Goal: Transaction & Acquisition: Purchase product/service

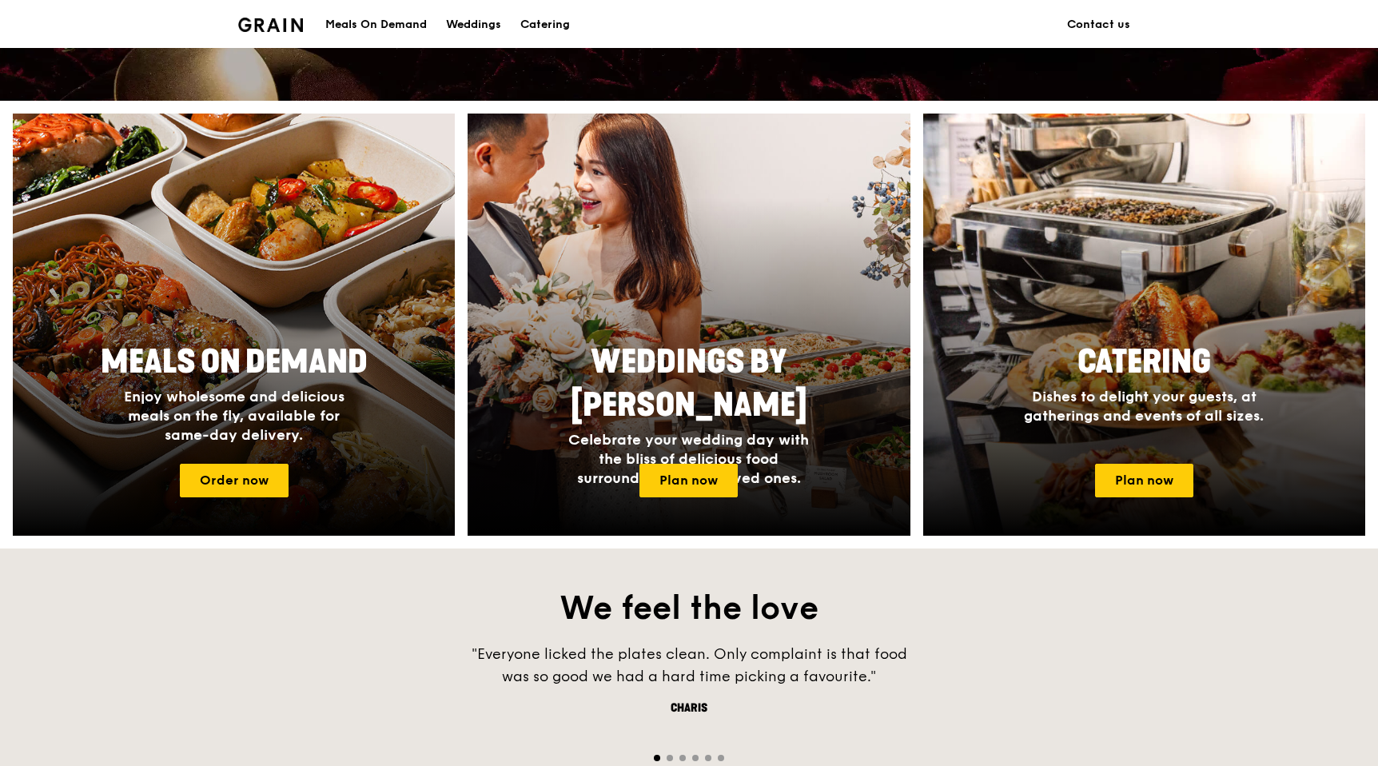
scroll to position [532, 0]
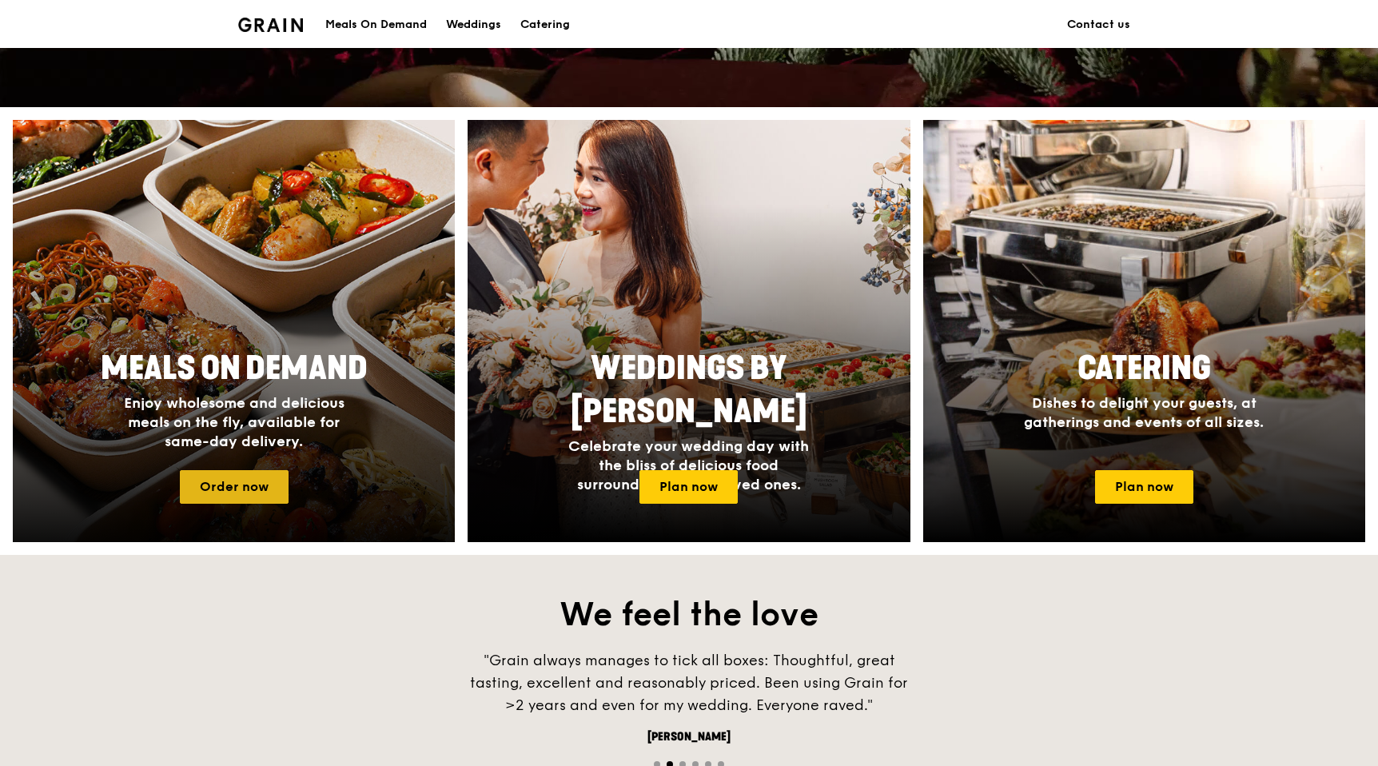
click at [234, 487] on link "Order now" at bounding box center [234, 487] width 109 height 34
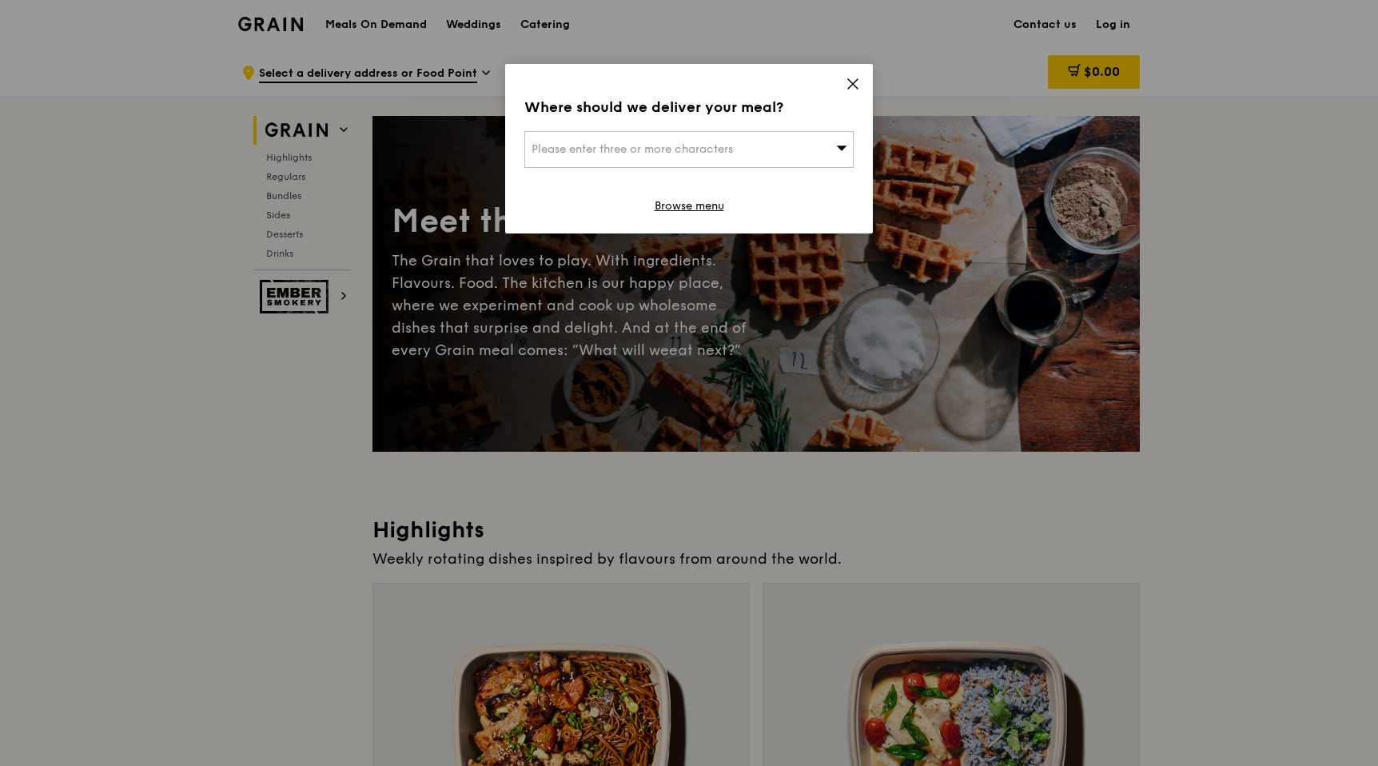
click at [690, 162] on div "Please enter three or more characters" at bounding box center [688, 149] width 329 height 37
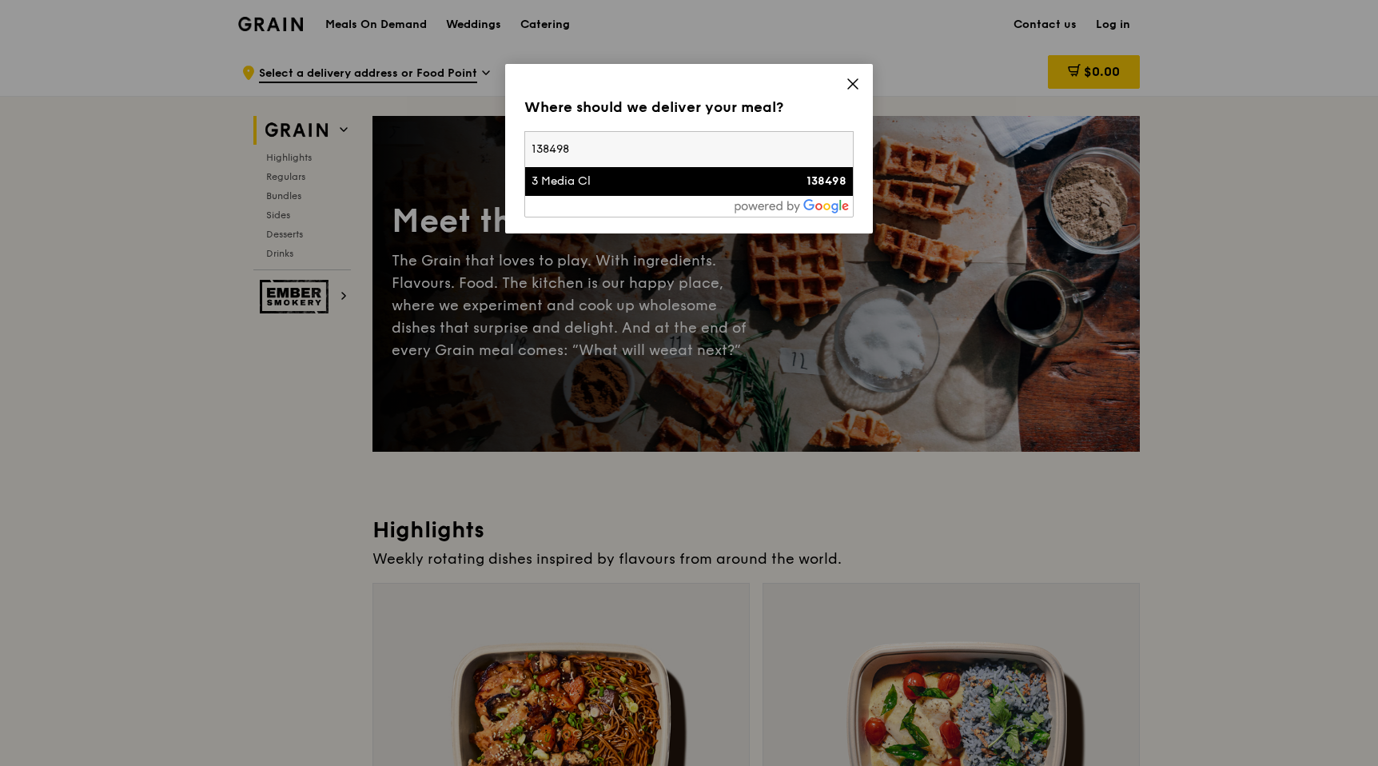
type input "138498"
click at [589, 177] on div "3 Media Cl" at bounding box center [649, 181] width 237 height 16
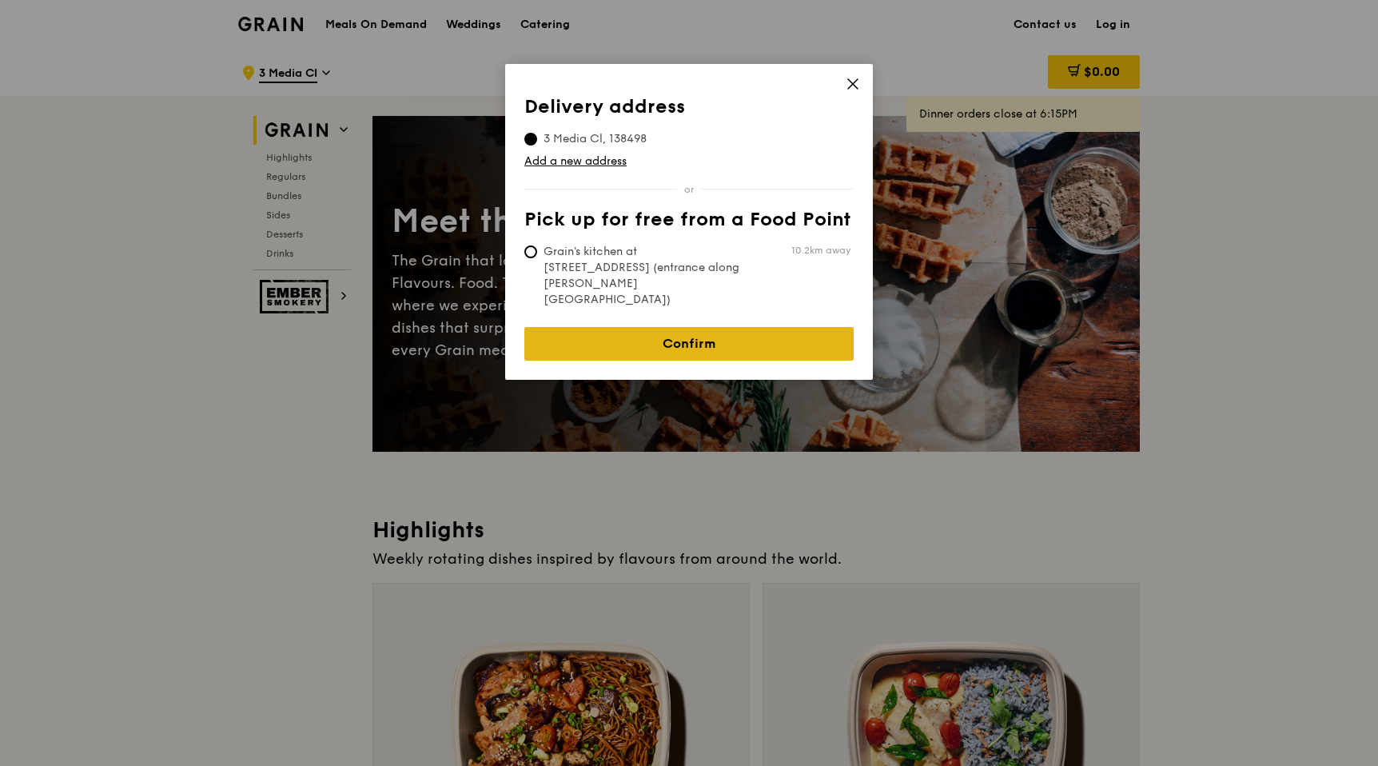
click at [608, 327] on link "Confirm" at bounding box center [688, 344] width 329 height 34
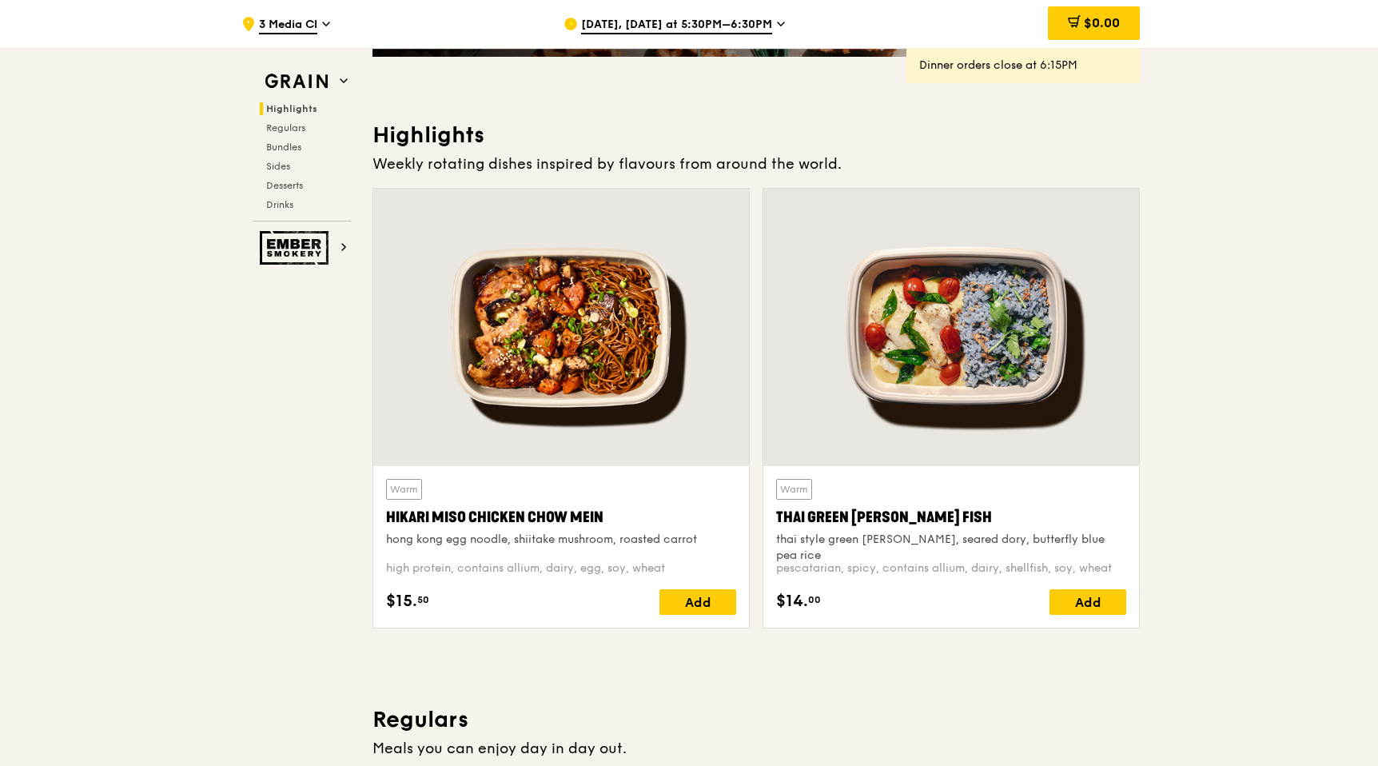
scroll to position [485, 0]
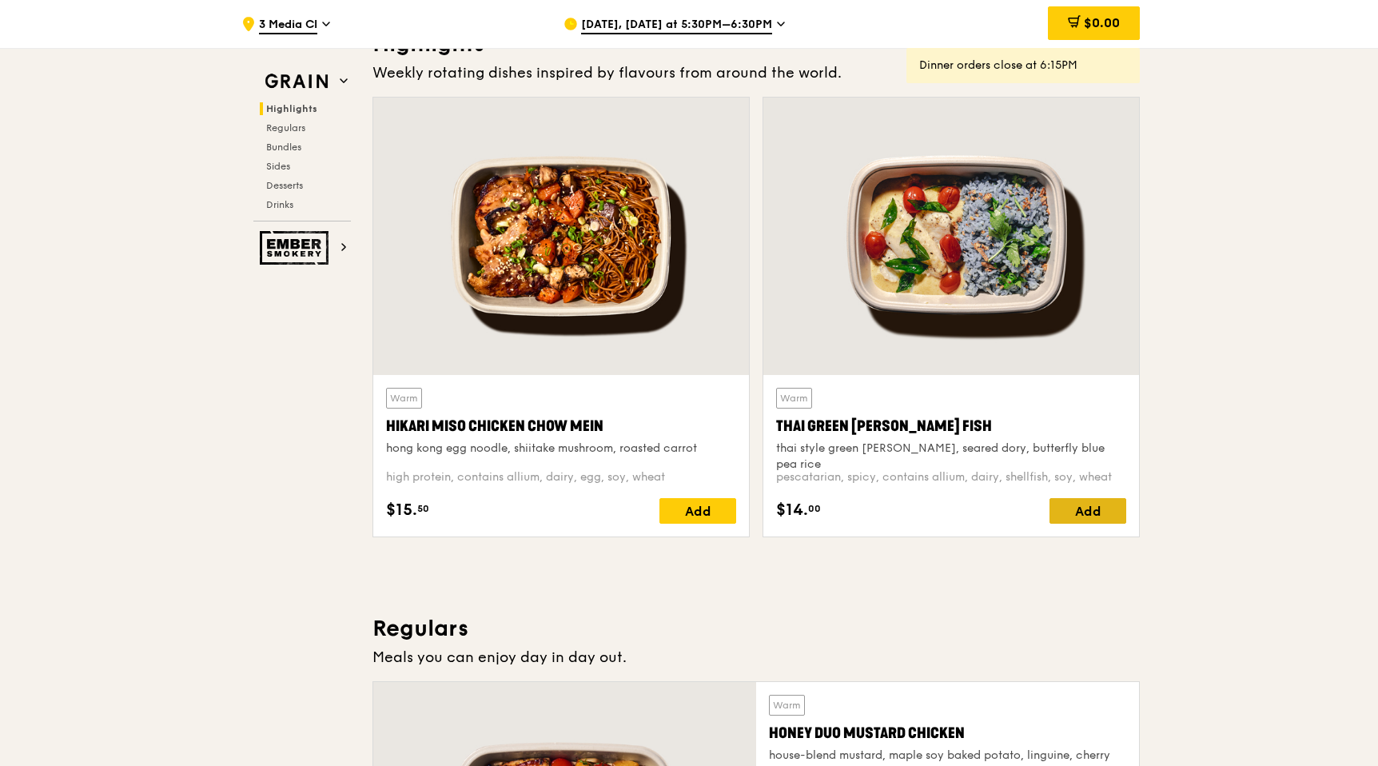
click at [1106, 509] on div "Add" at bounding box center [1087, 511] width 77 height 26
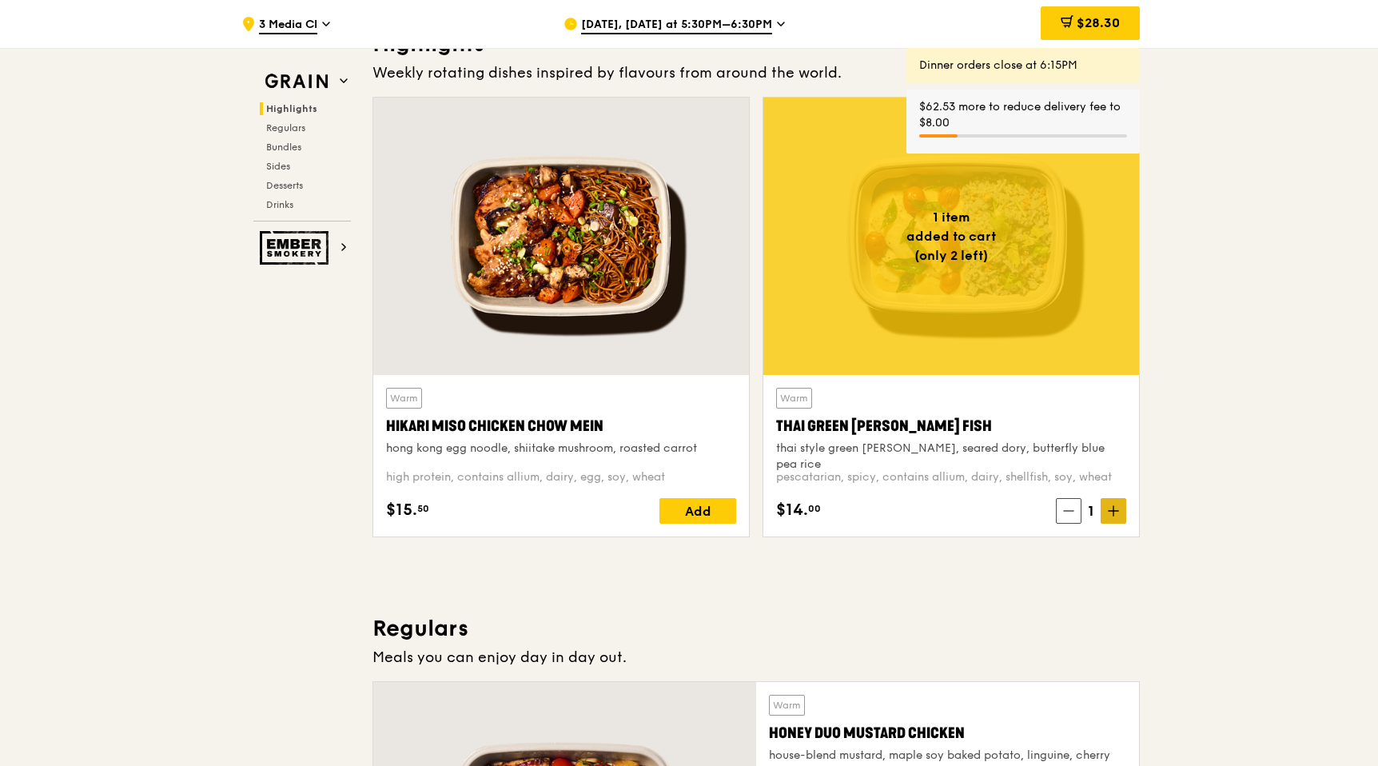
click at [1110, 515] on icon at bounding box center [1113, 510] width 11 height 11
click at [731, 26] on span "[DATE], [DATE] at 5:30PM–6:30PM" at bounding box center [676, 26] width 191 height 18
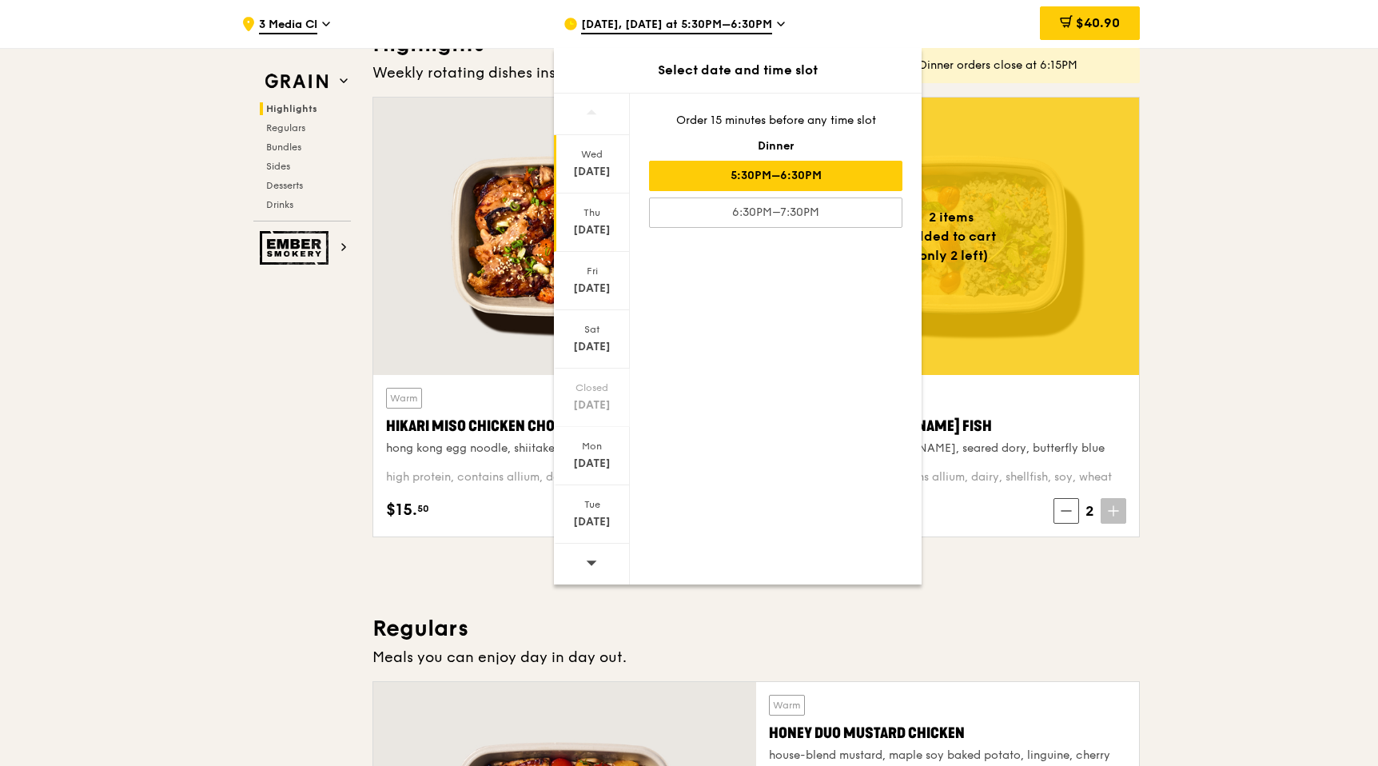
click at [595, 240] on div "[DATE]" at bounding box center [592, 222] width 76 height 58
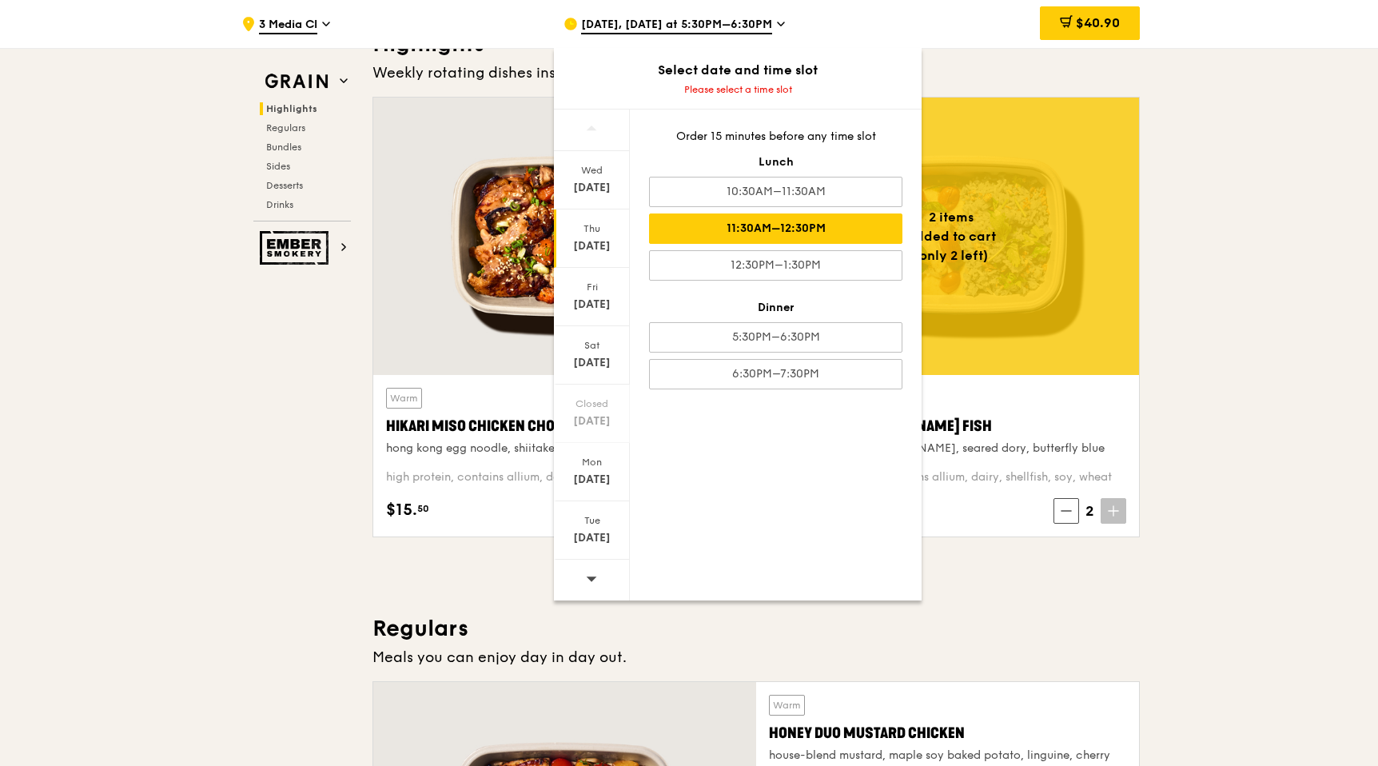
click at [744, 222] on div "11:30AM–12:30PM" at bounding box center [775, 228] width 253 height 30
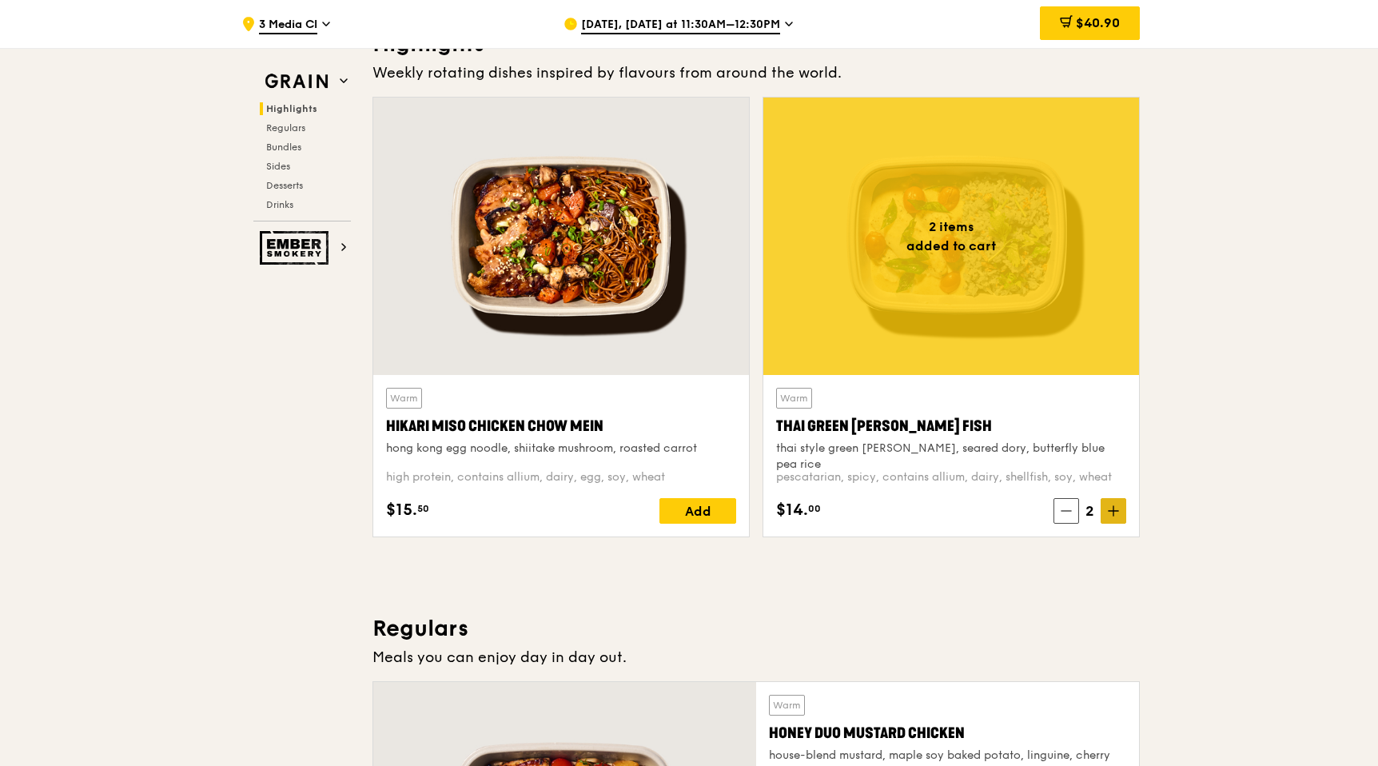
click at [1114, 519] on span at bounding box center [1113, 511] width 26 height 26
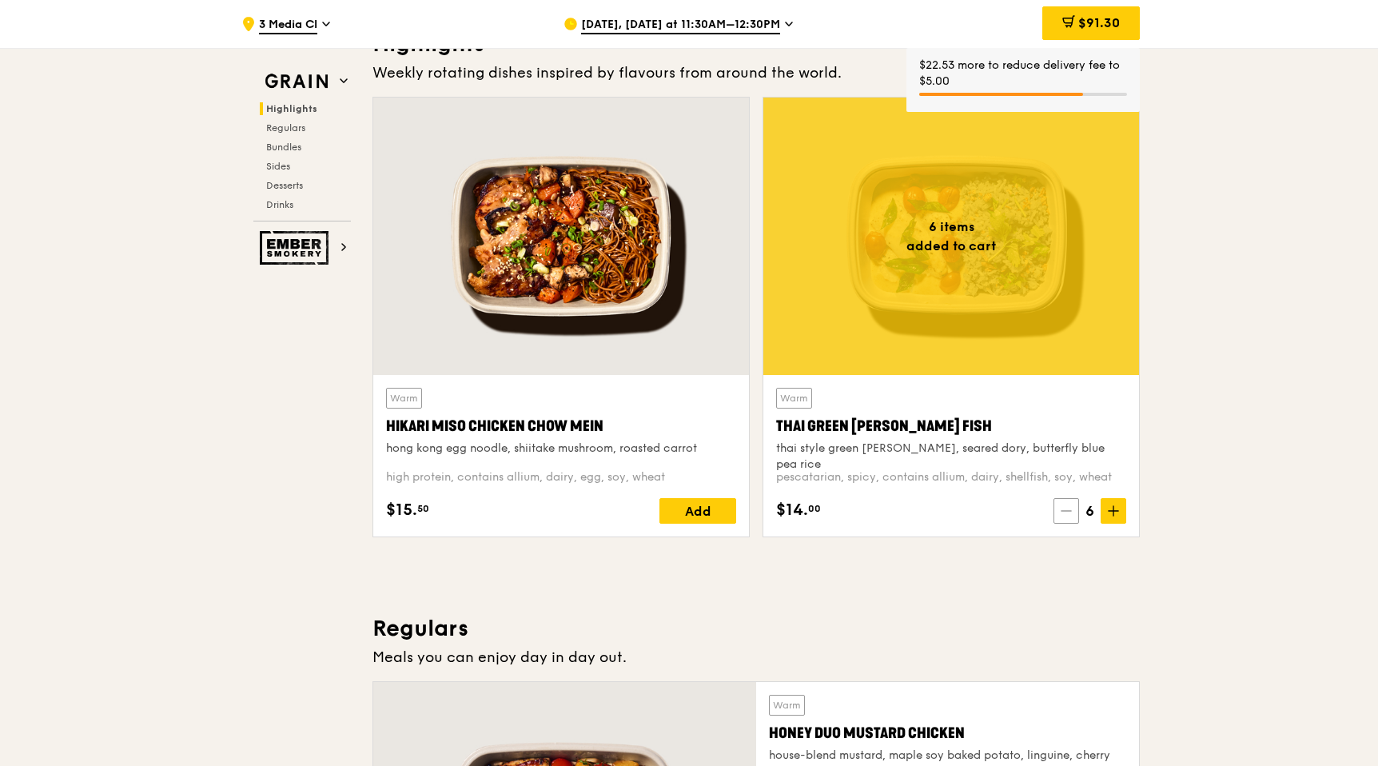
click at [1070, 511] on icon at bounding box center [1065, 510] width 11 height 11
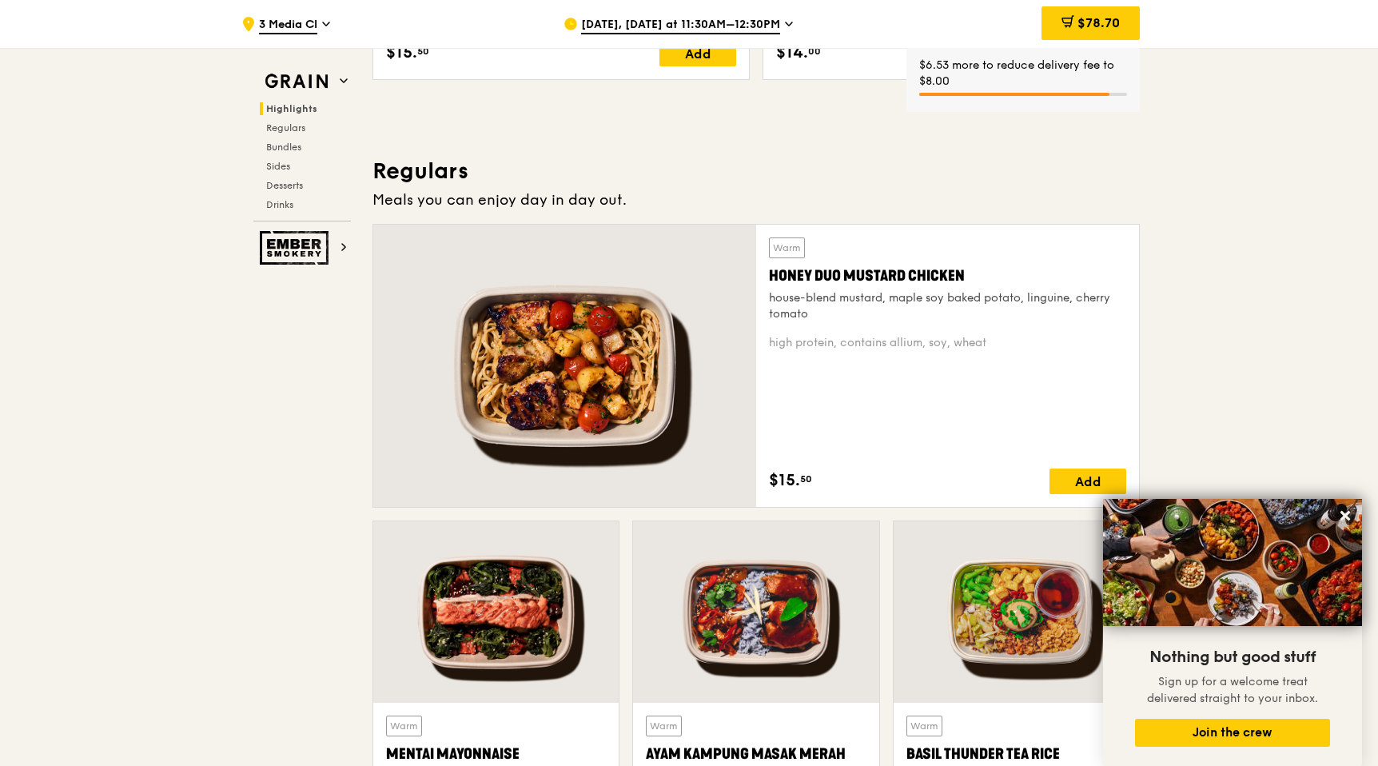
scroll to position [959, 0]
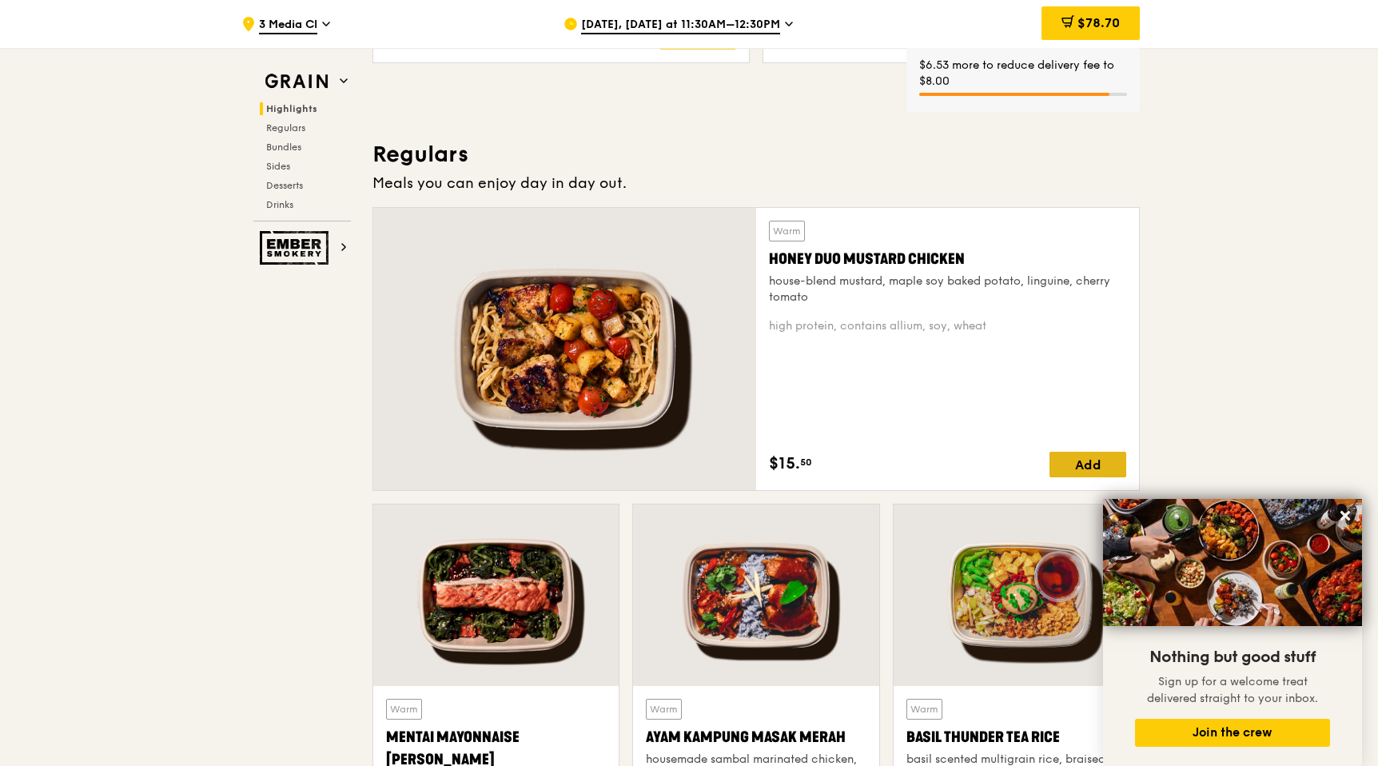
click at [1085, 470] on div "Add" at bounding box center [1087, 464] width 77 height 26
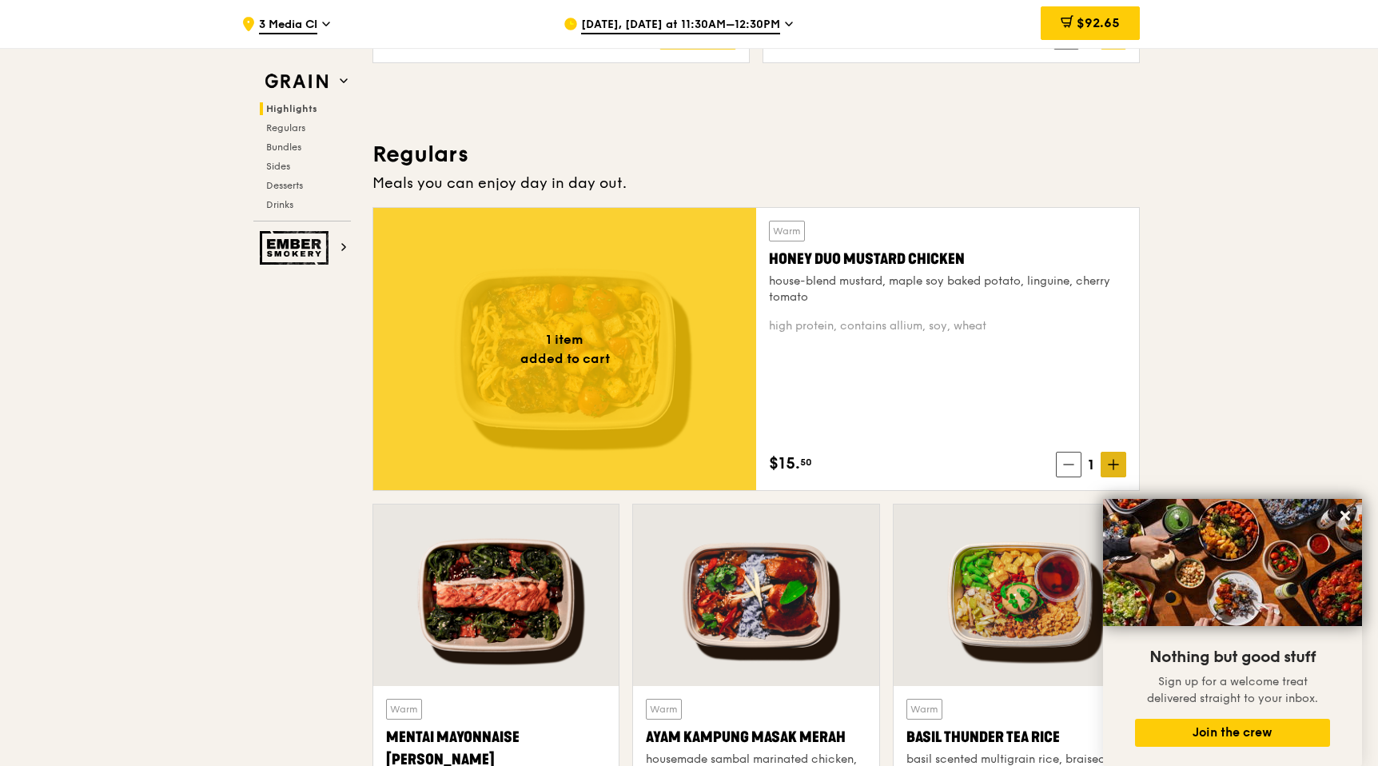
click at [1115, 463] on icon at bounding box center [1113, 464] width 11 height 11
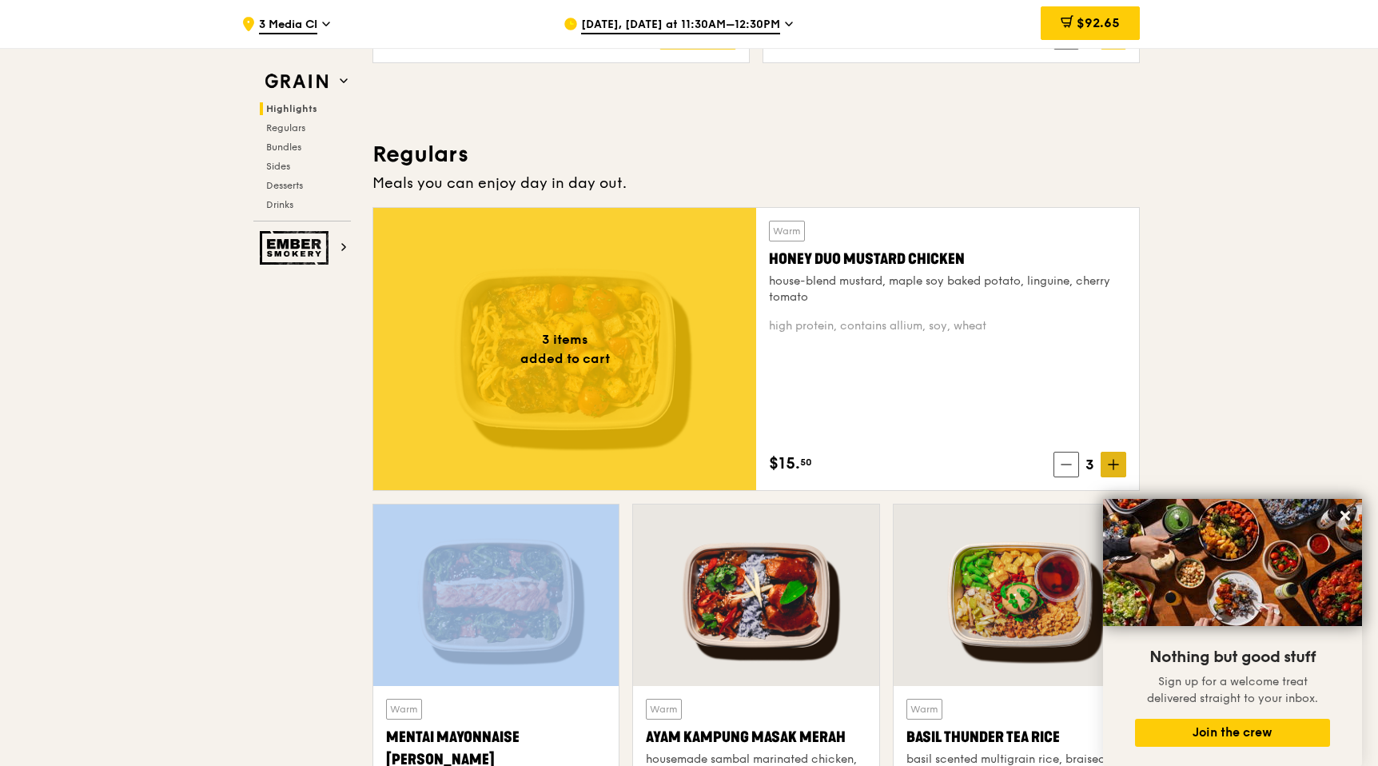
click at [1115, 463] on icon at bounding box center [1113, 464] width 11 height 11
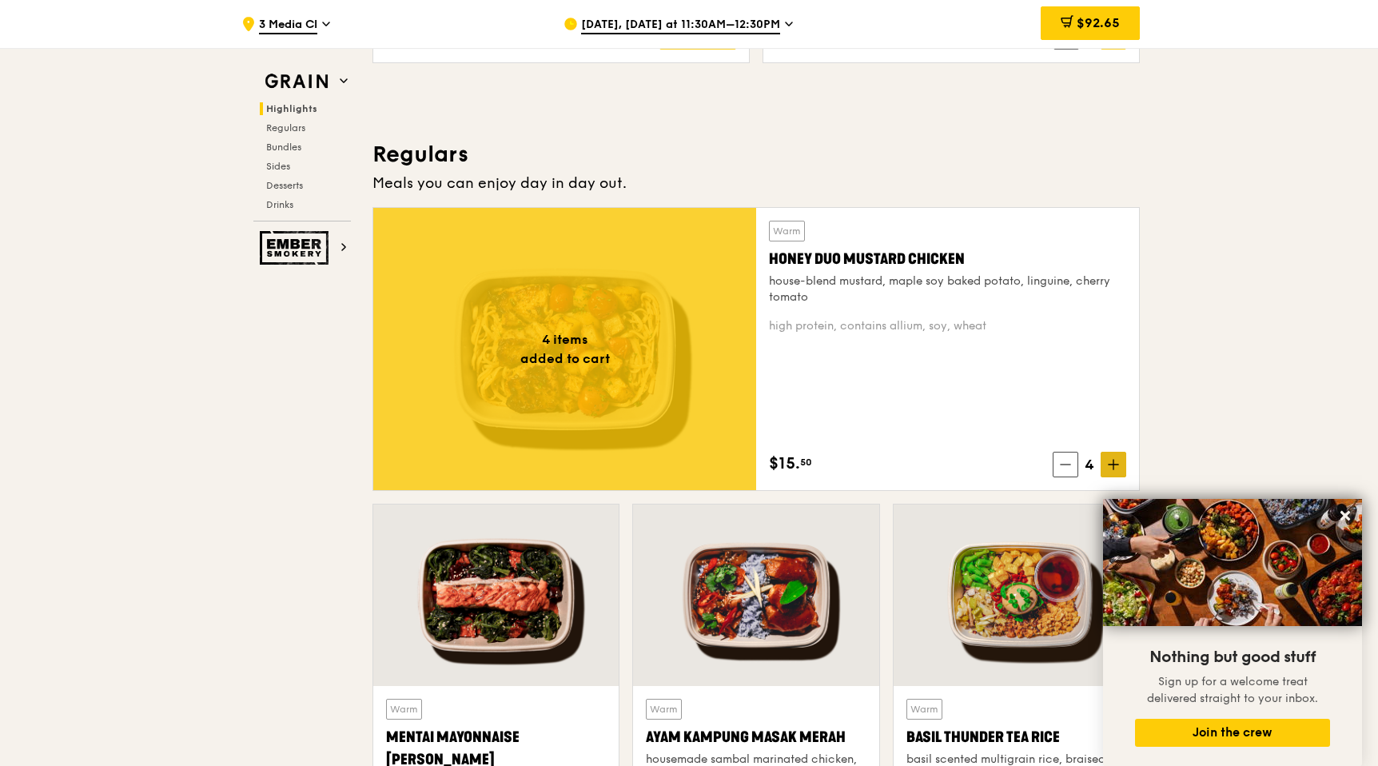
click at [1108, 471] on span at bounding box center [1113, 464] width 26 height 26
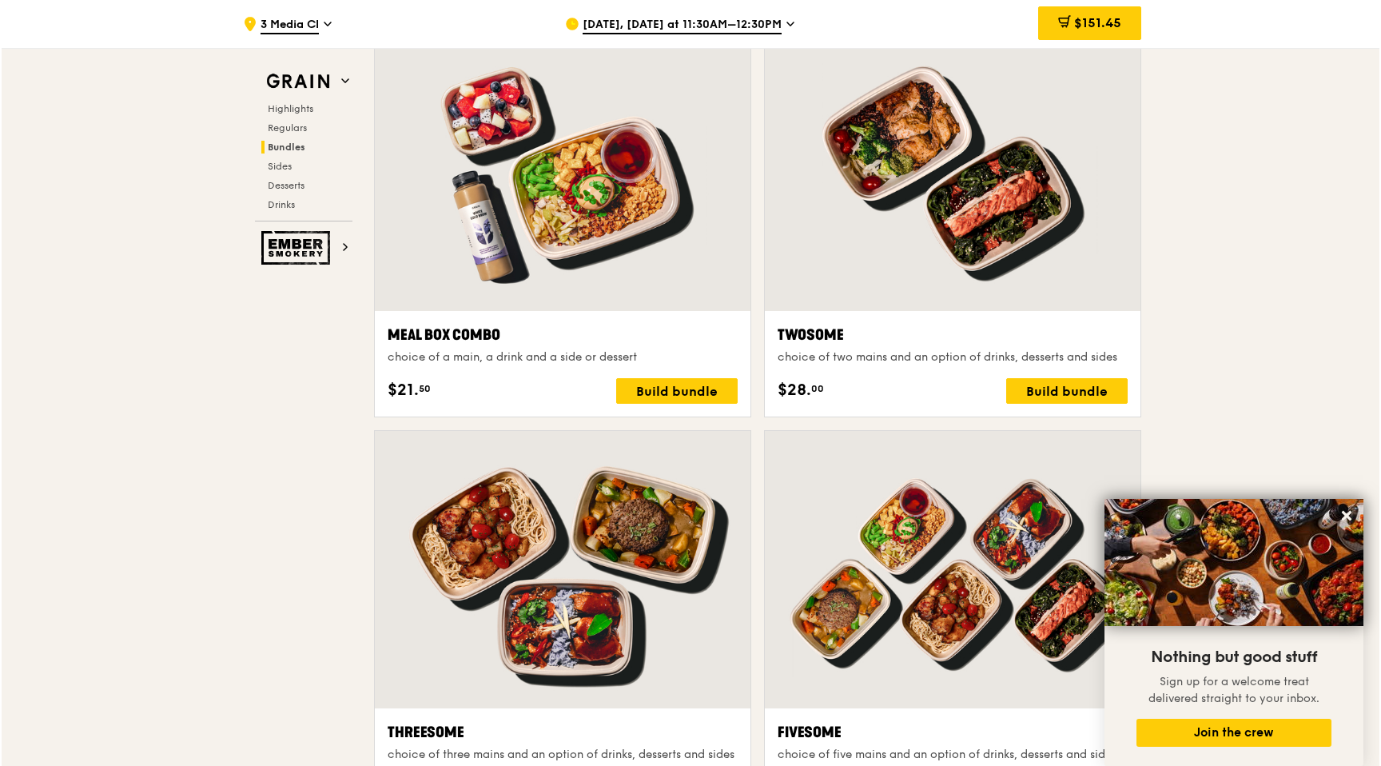
scroll to position [2385, 0]
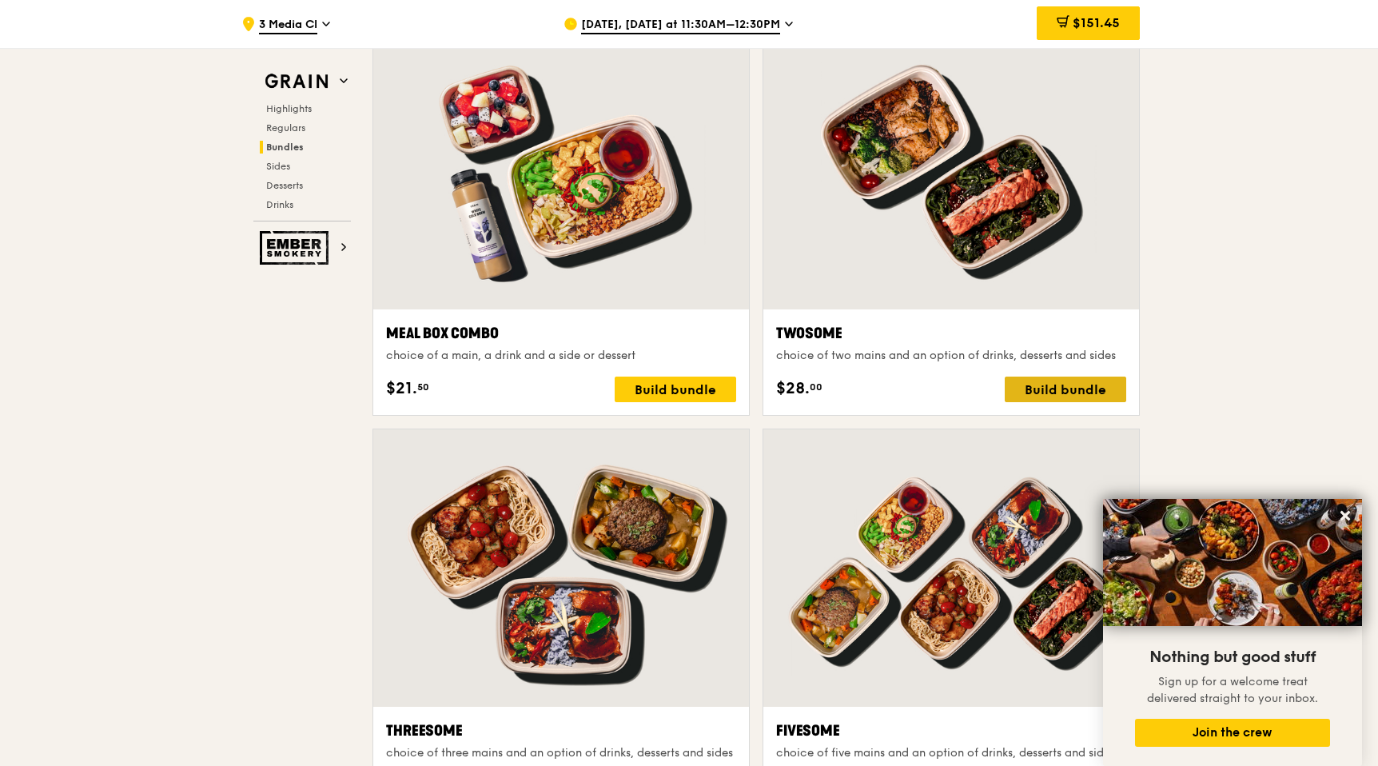
click at [1073, 395] on div "Build bundle" at bounding box center [1064, 389] width 121 height 26
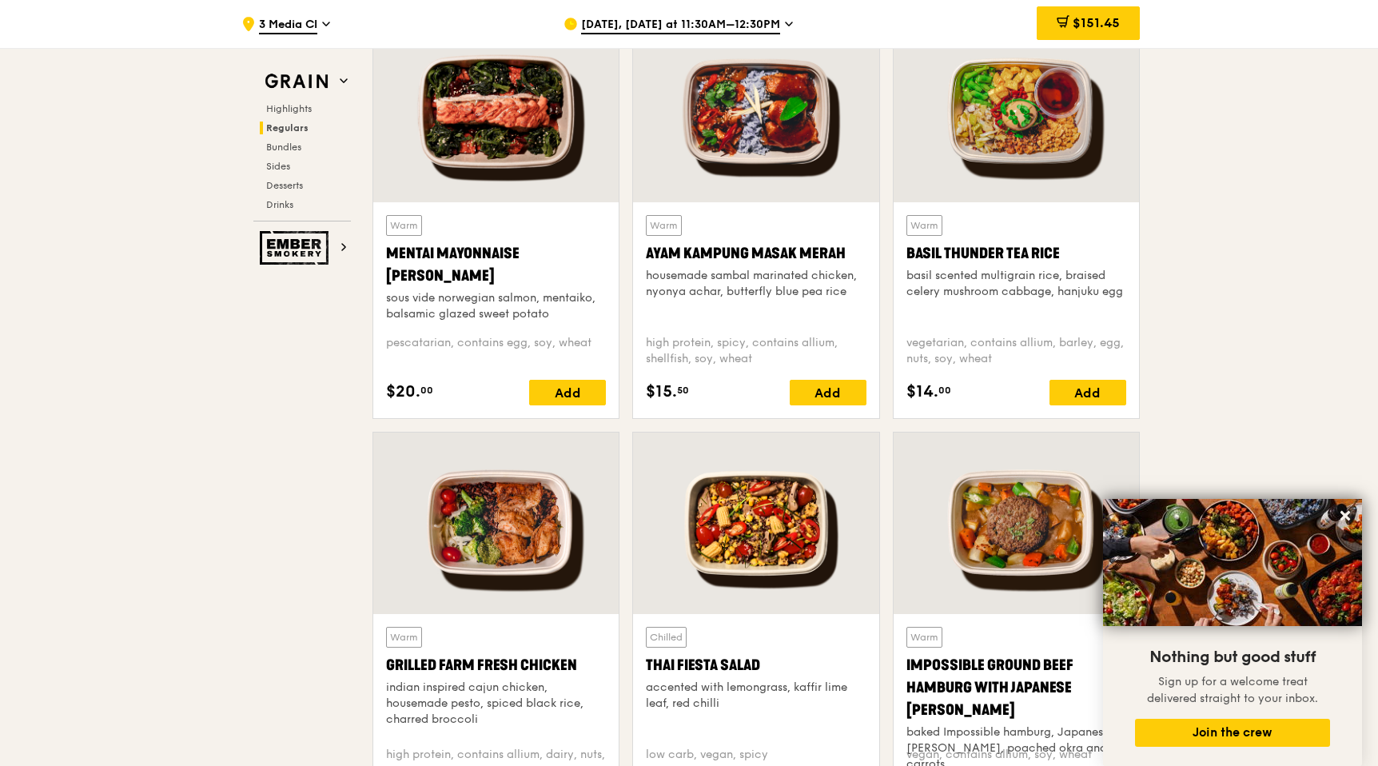
scroll to position [1454, 0]
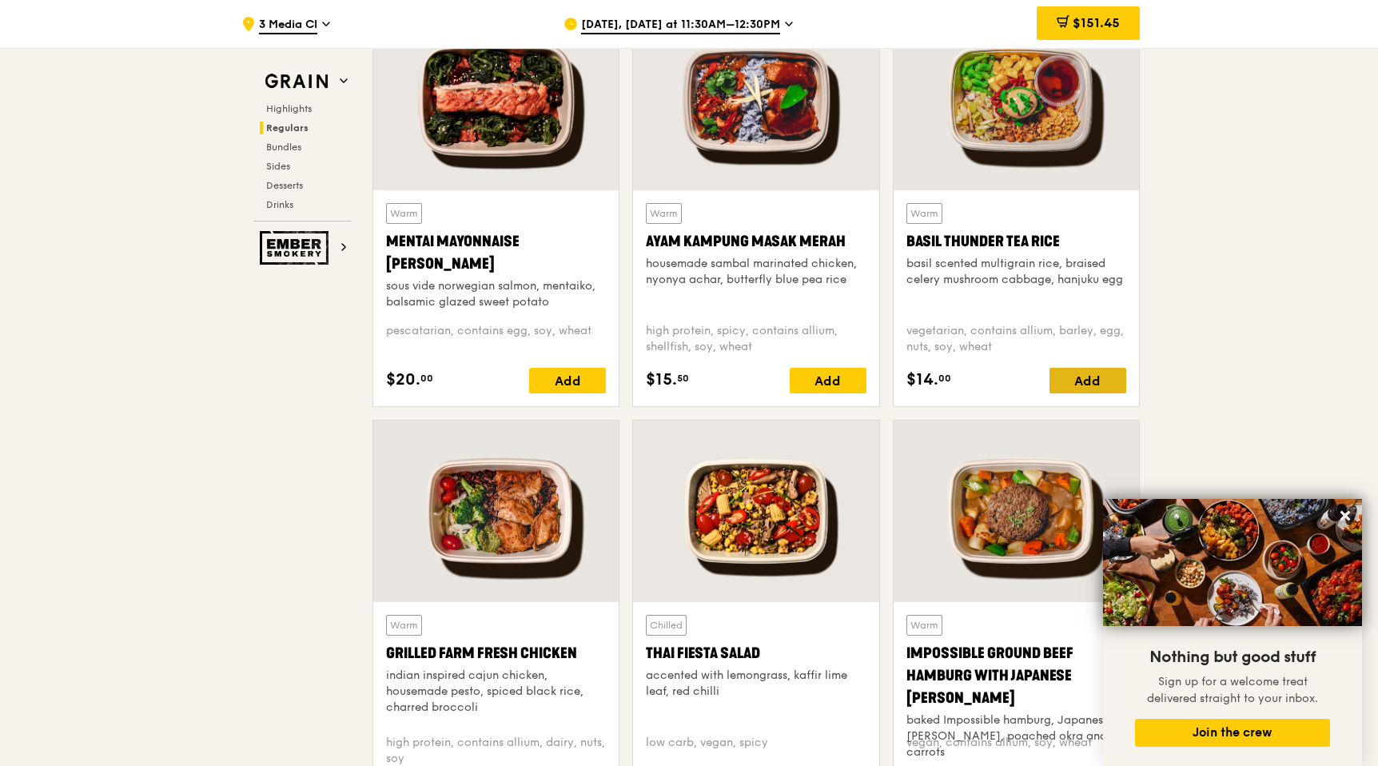
click at [1083, 376] on div "Add" at bounding box center [1087, 381] width 77 height 26
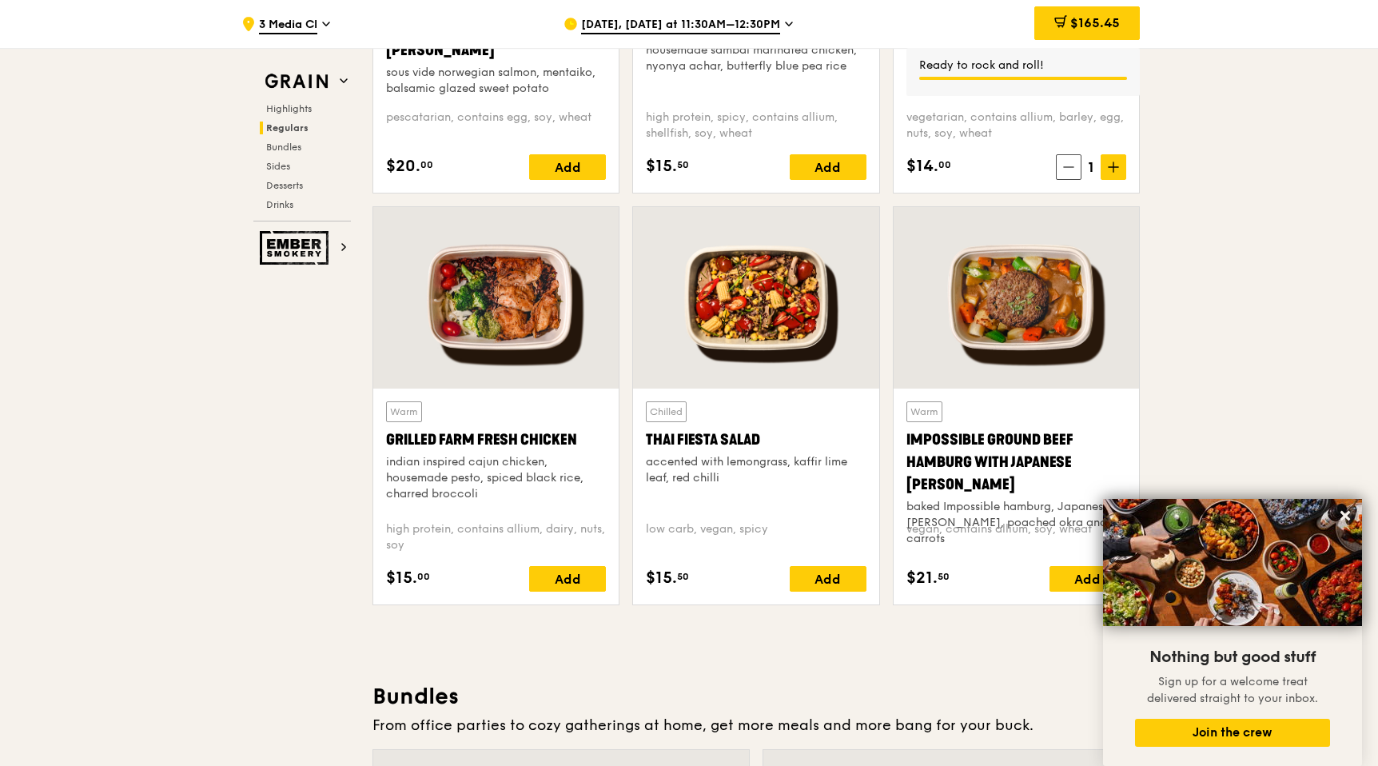
scroll to position [1688, 0]
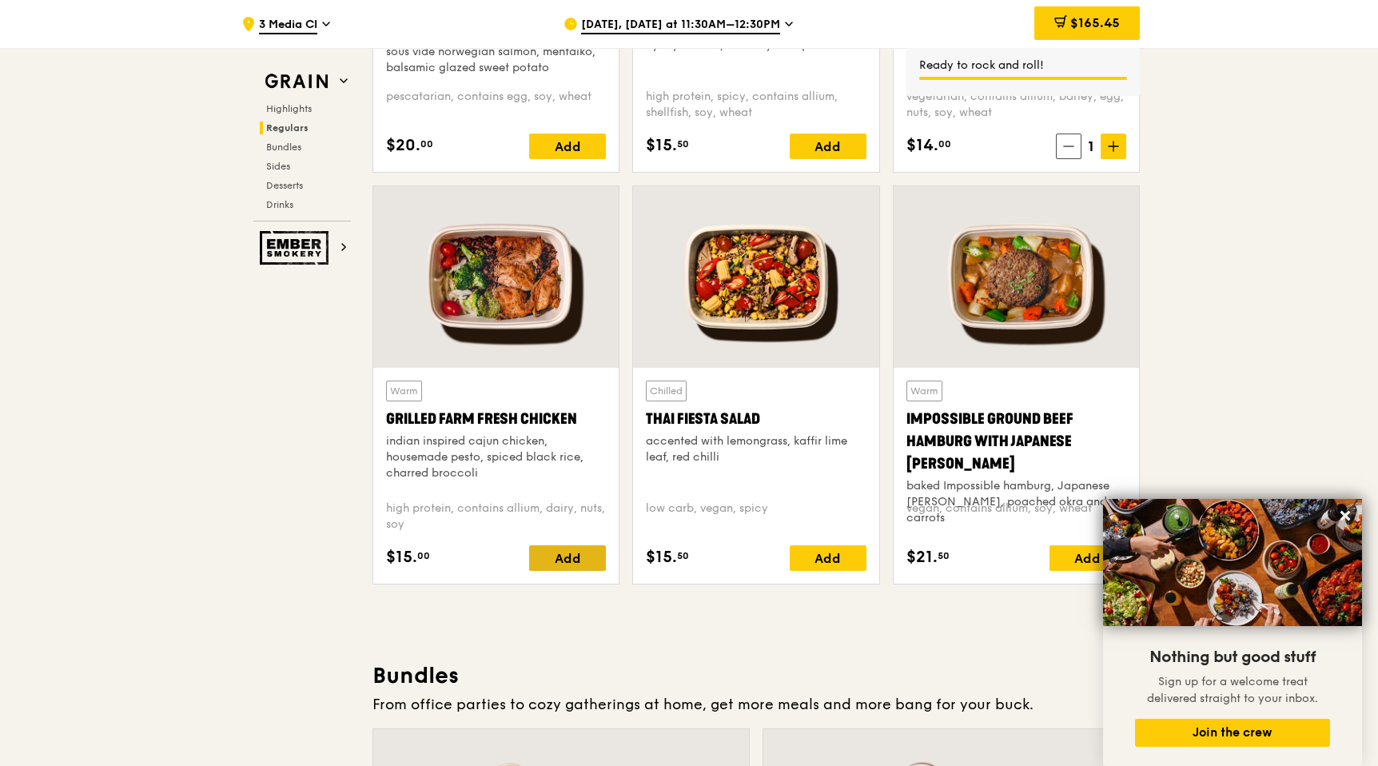
click at [547, 558] on div "Add" at bounding box center [567, 558] width 77 height 26
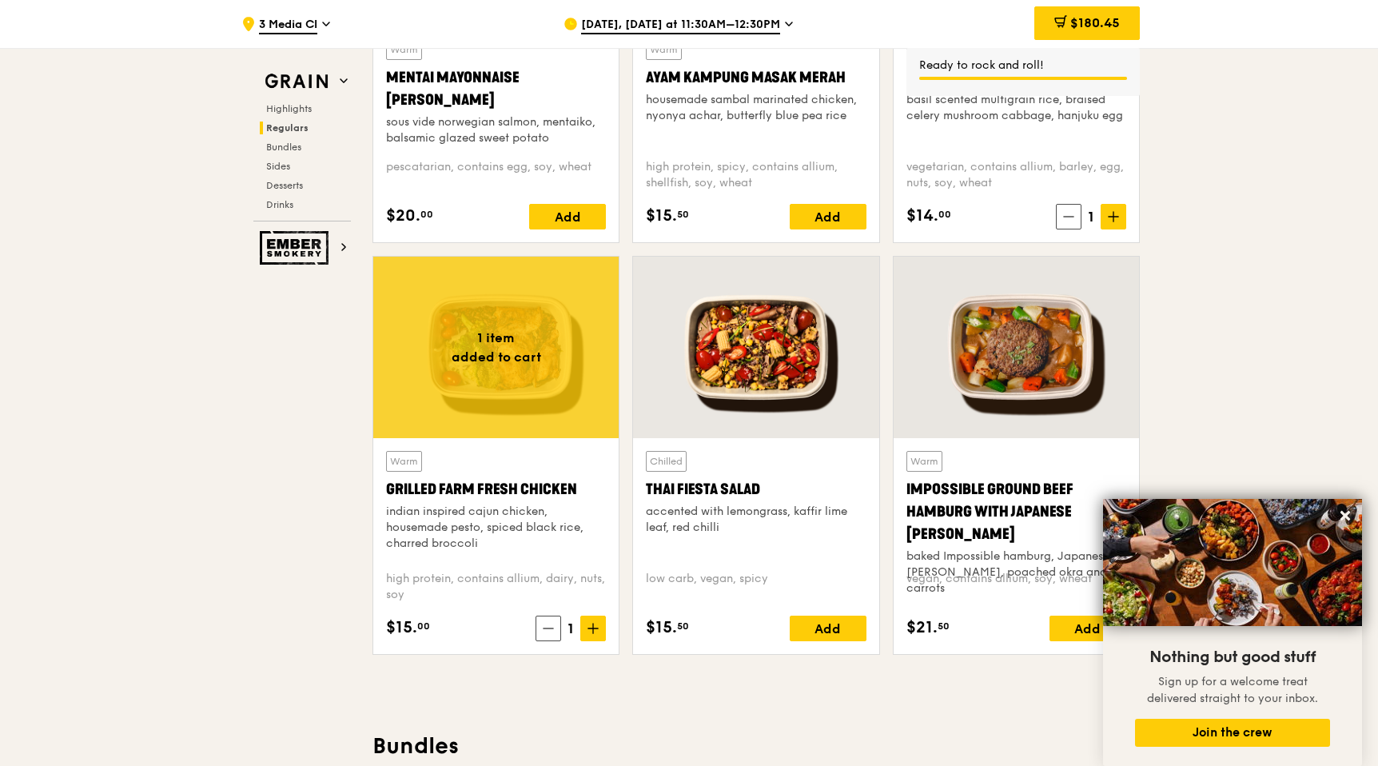
scroll to position [1635, 0]
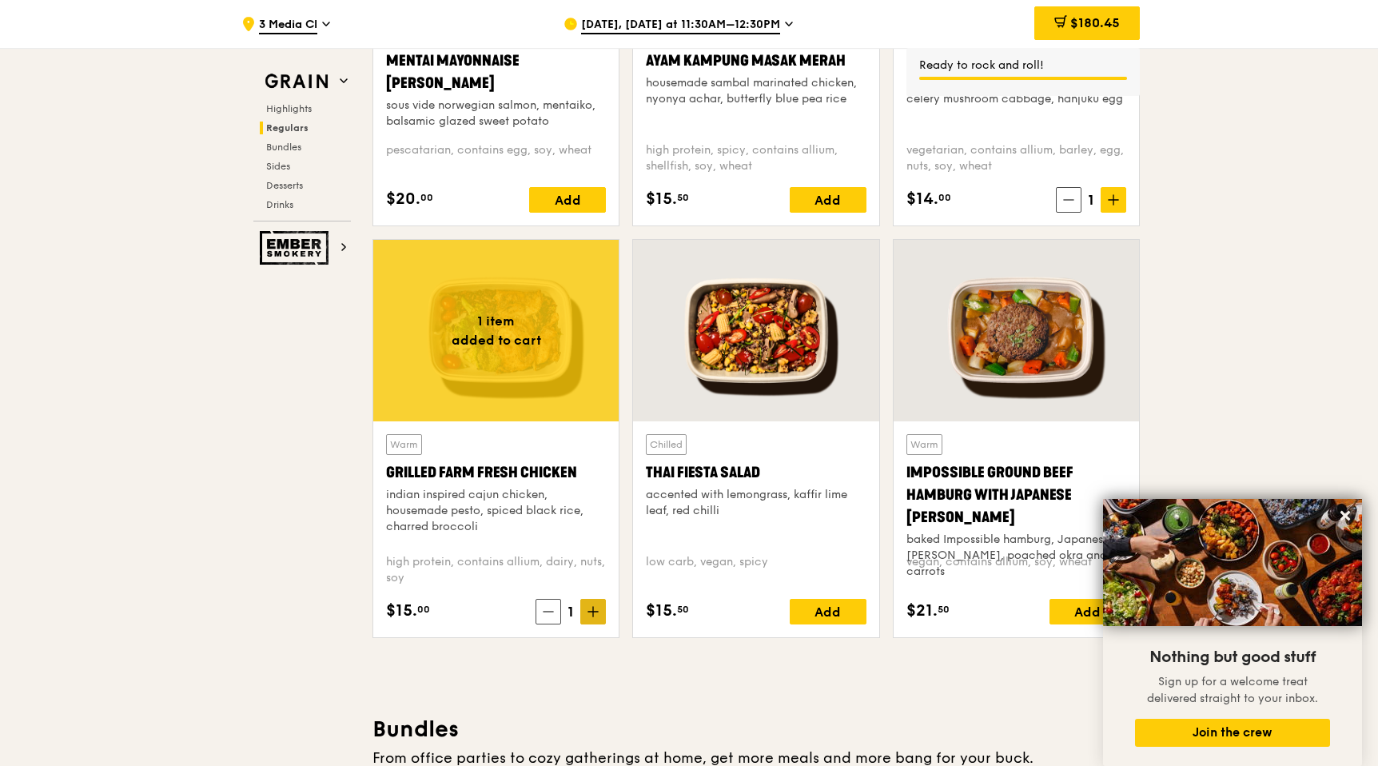
click at [593, 606] on icon at bounding box center [592, 611] width 11 height 11
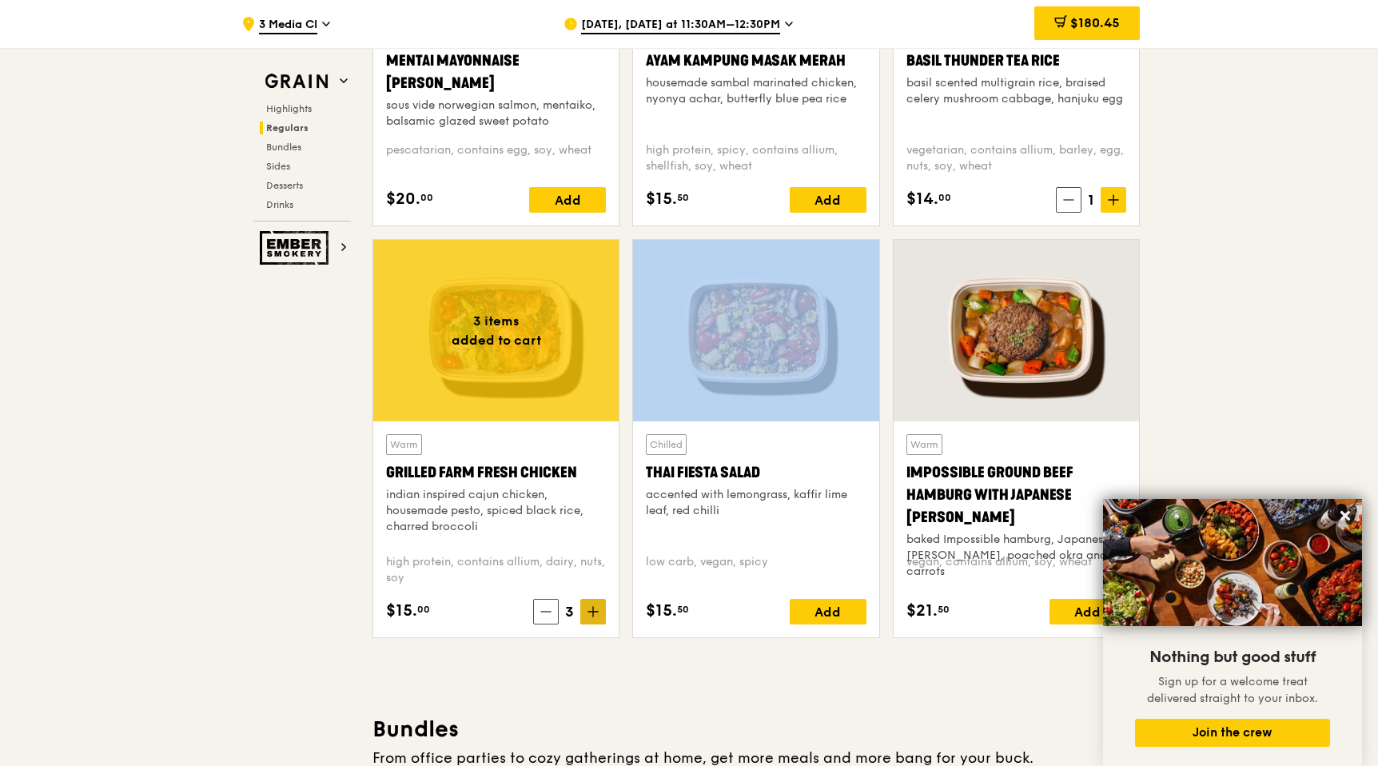
click at [593, 606] on icon at bounding box center [592, 611] width 11 height 11
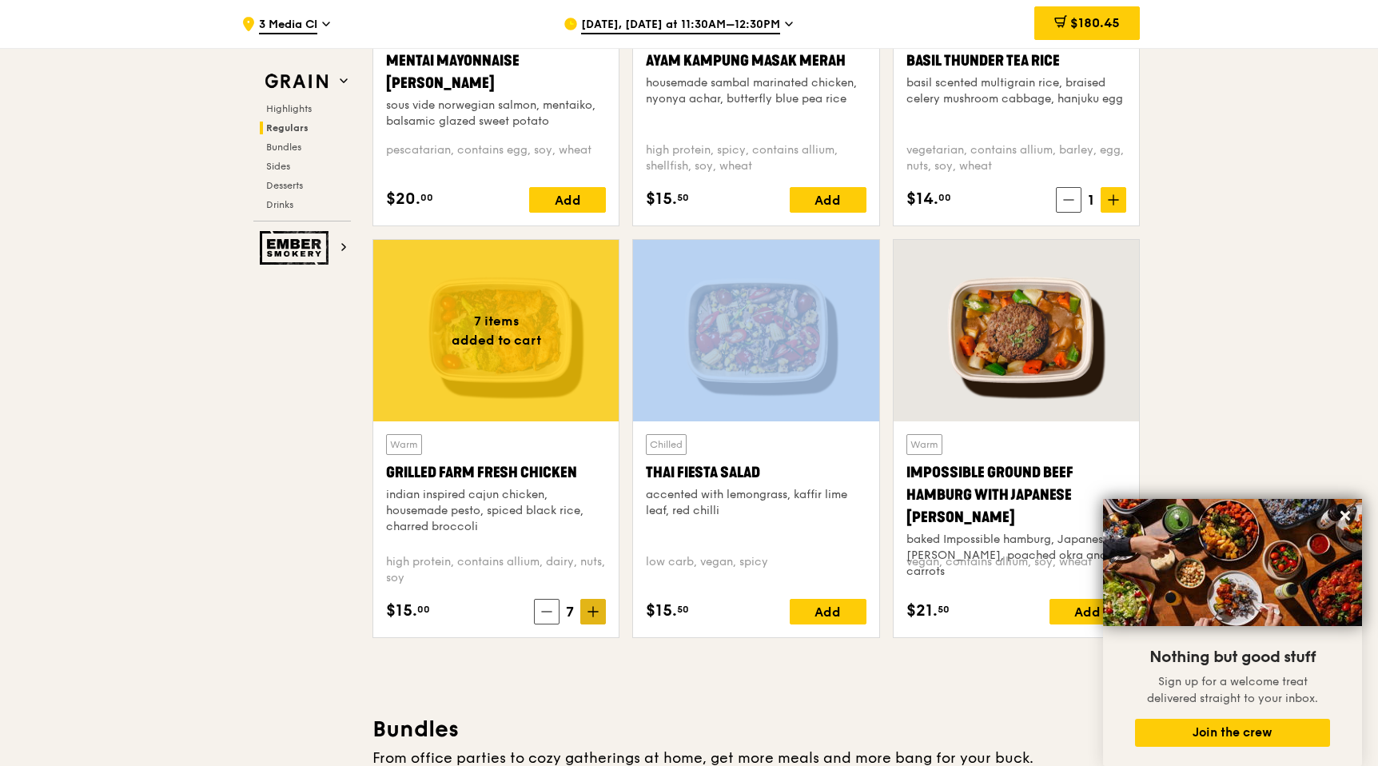
click at [593, 606] on icon at bounding box center [592, 611] width 11 height 11
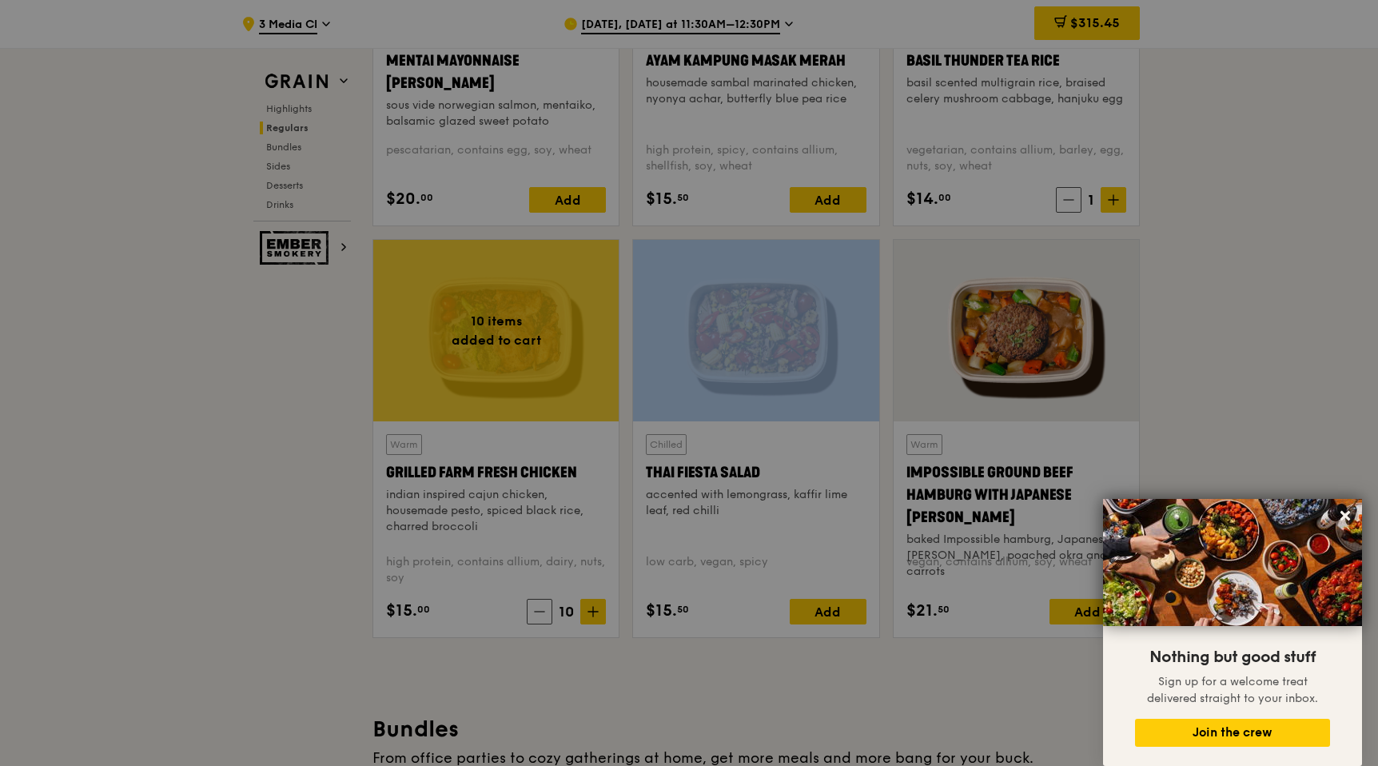
type input "10"
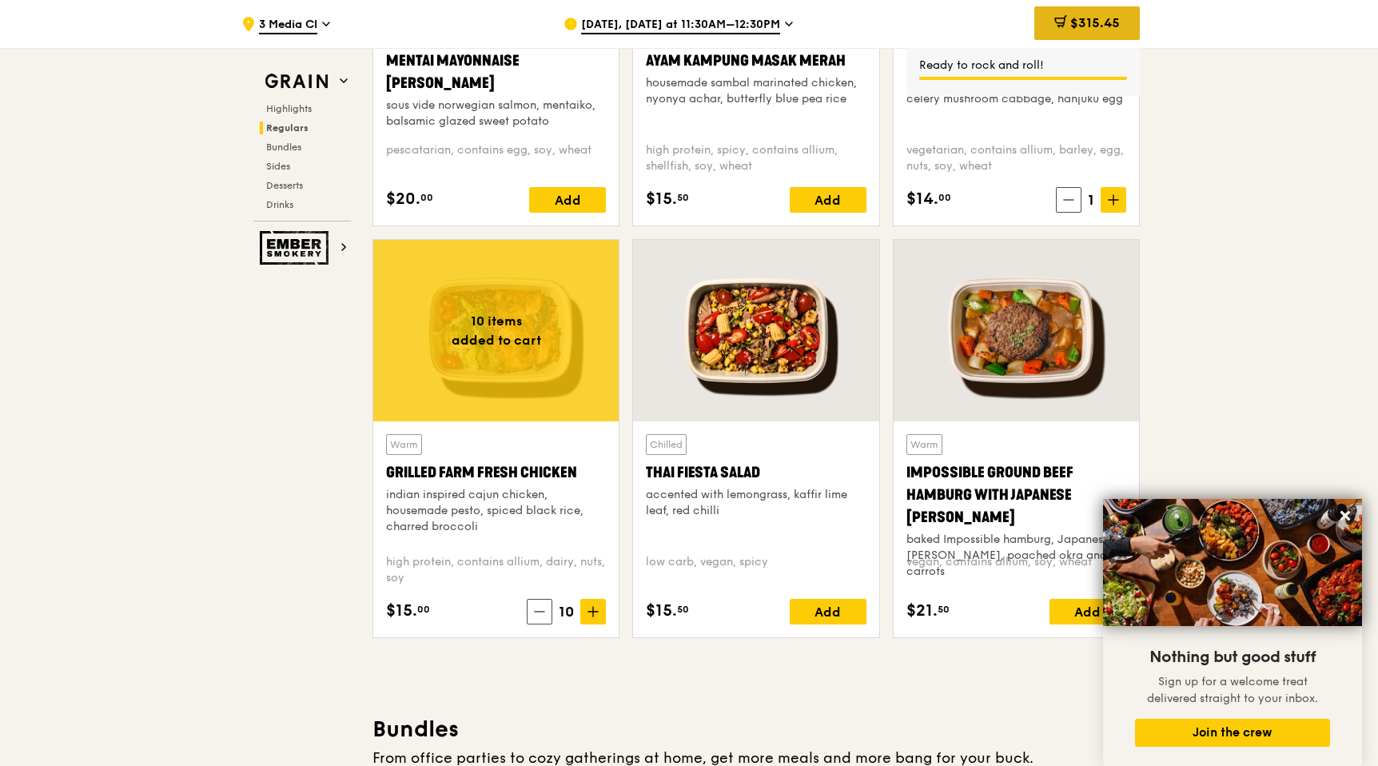
click at [1090, 29] on span "$315.45" at bounding box center [1095, 22] width 50 height 15
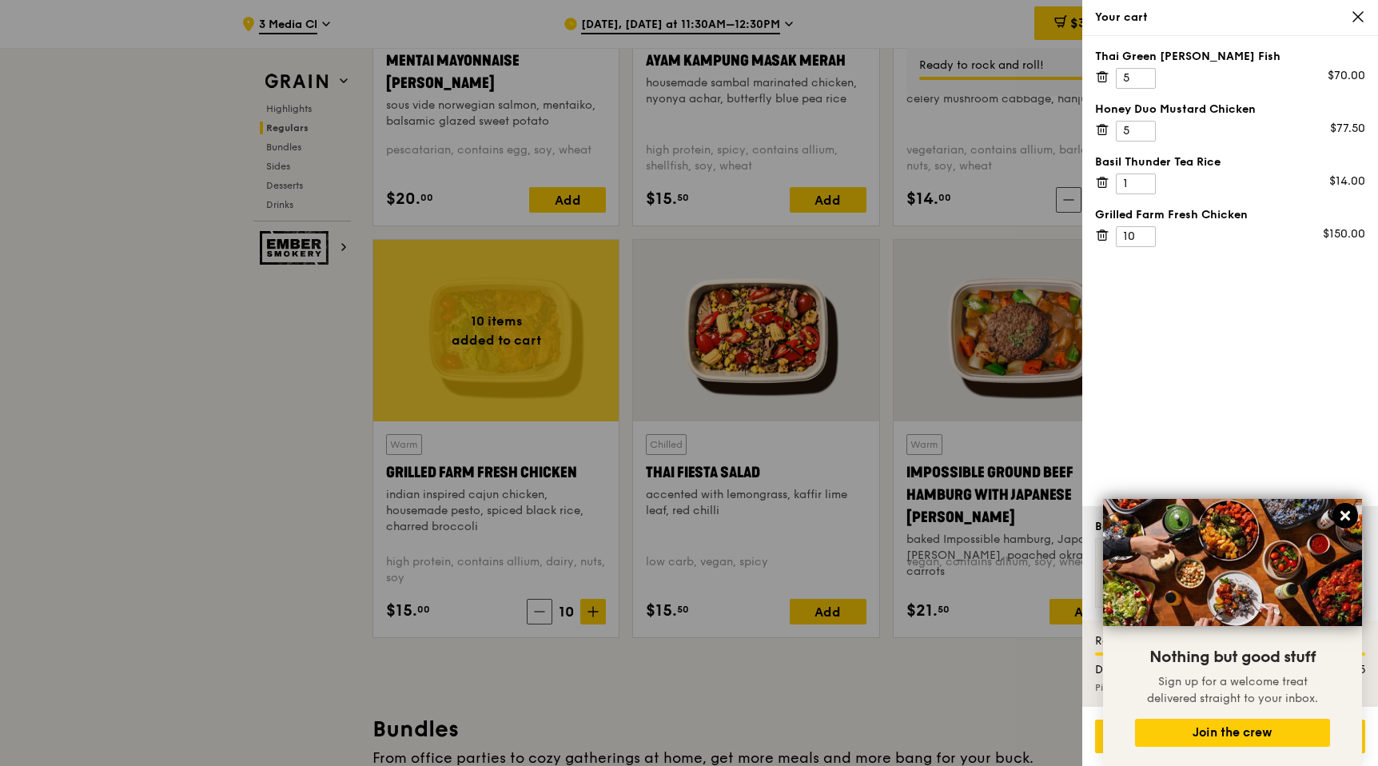
click at [1348, 523] on button at bounding box center [1345, 516] width 26 height 26
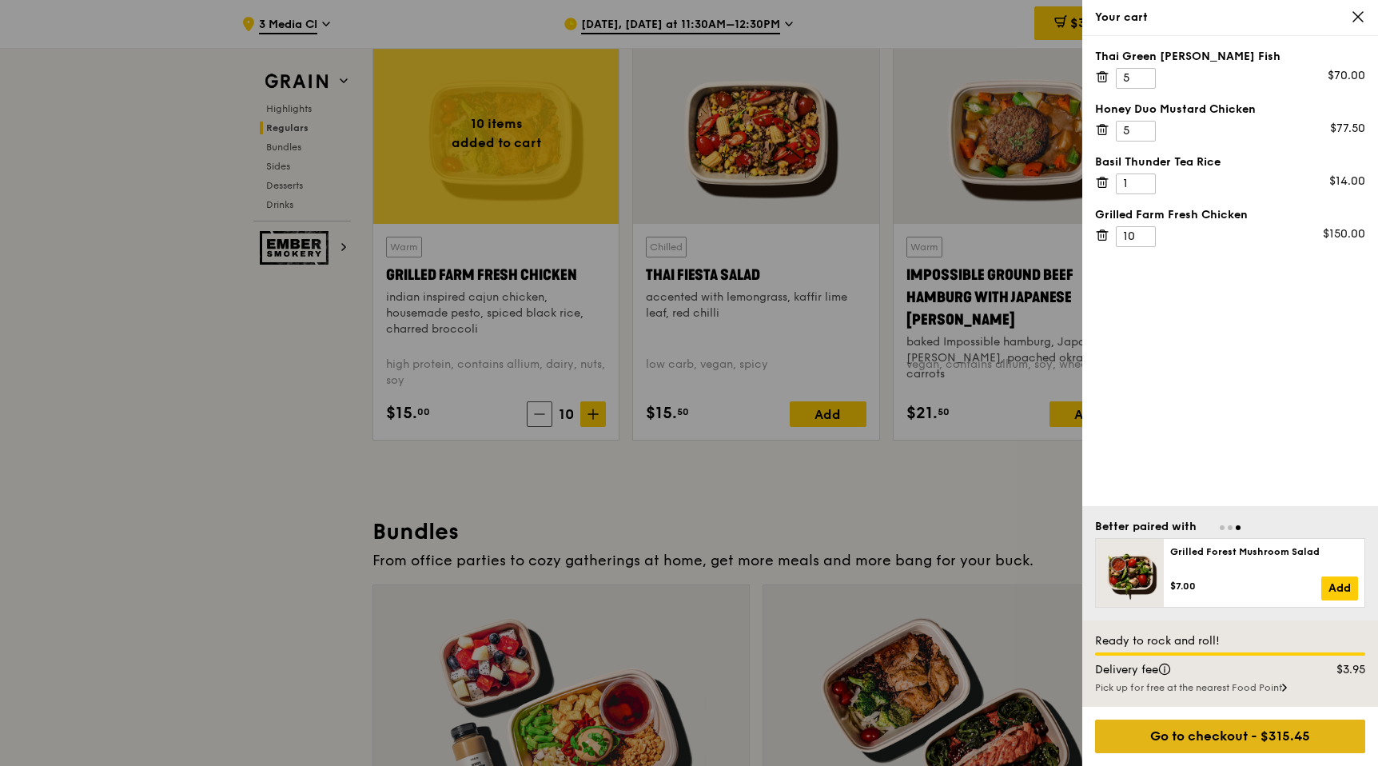
scroll to position [1816, 0]
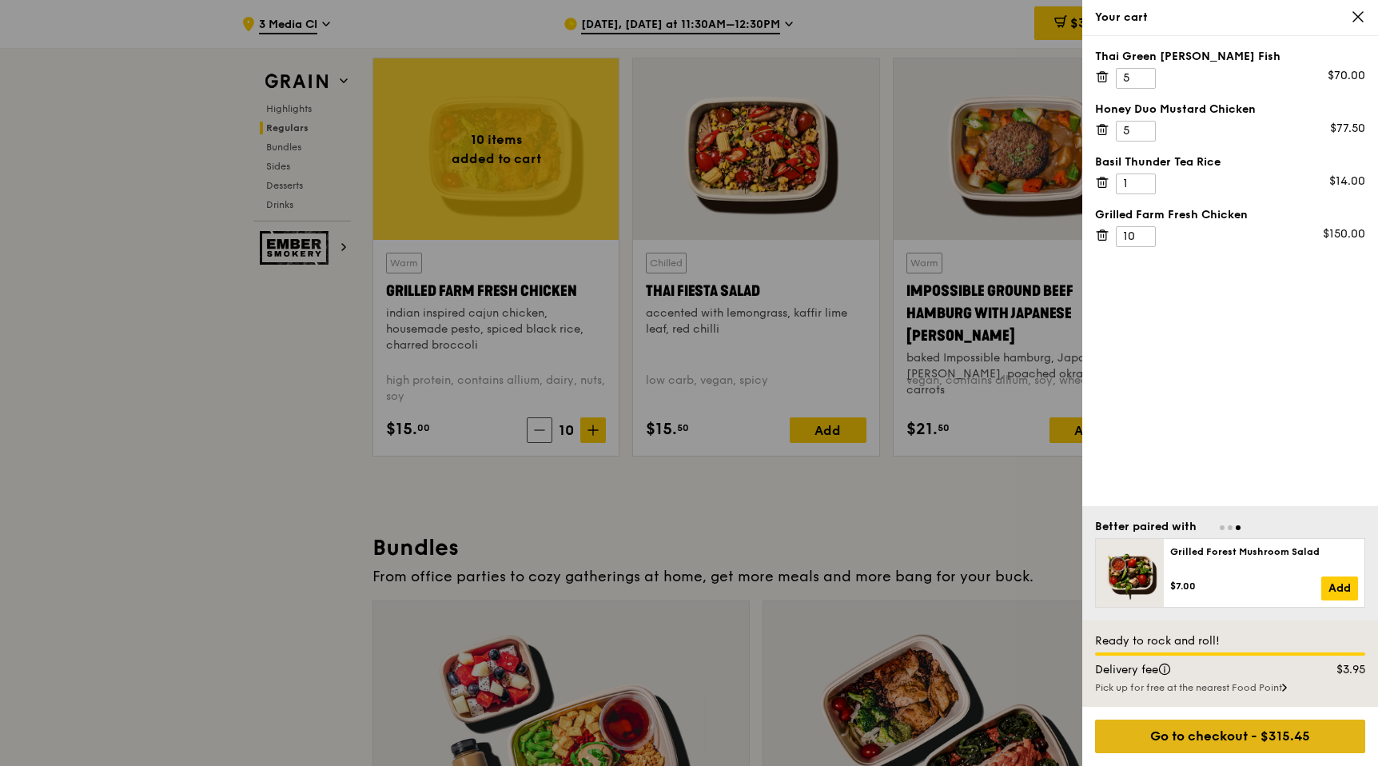
click at [1151, 736] on div "Go to checkout - $315.45" at bounding box center [1230, 736] width 270 height 34
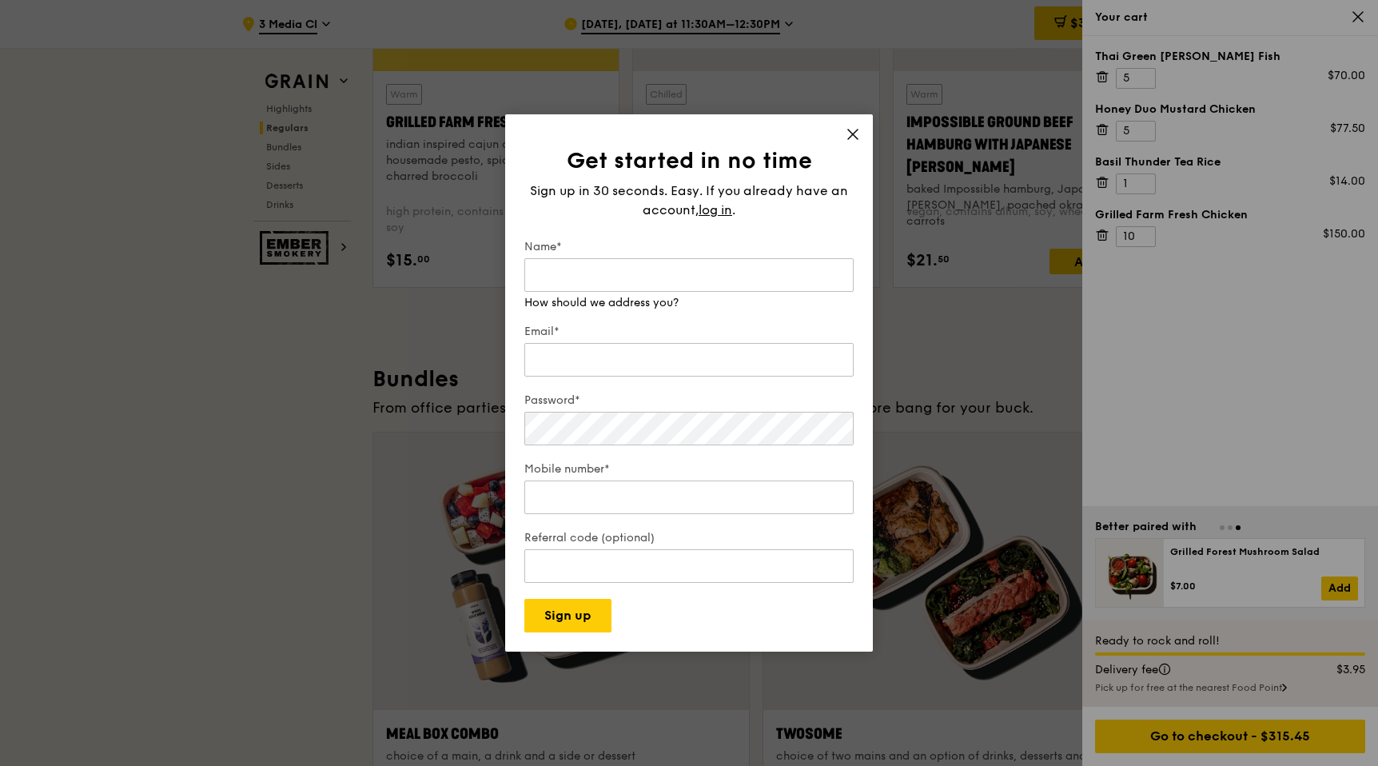
scroll to position [1986, 0]
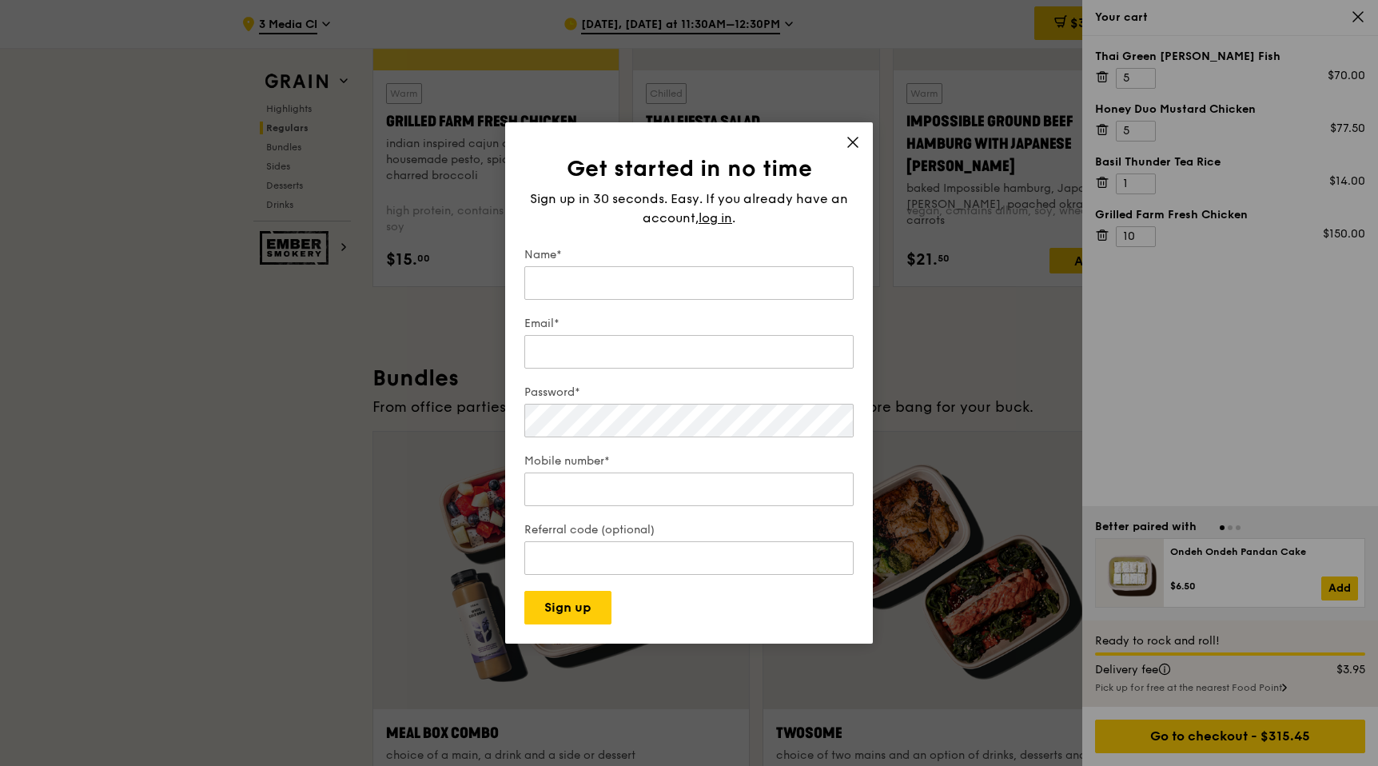
click at [846, 137] on icon at bounding box center [852, 142] width 14 height 14
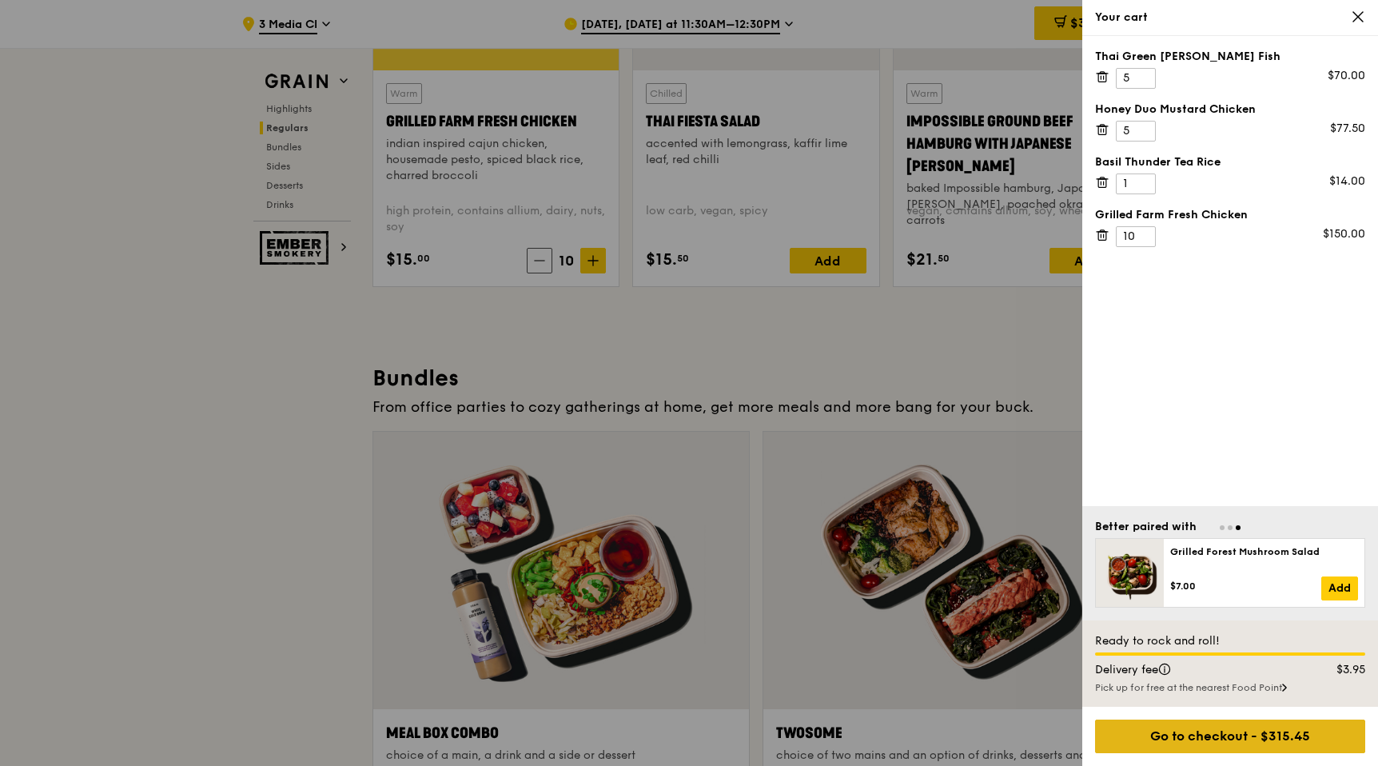
click at [1200, 750] on div "Go to checkout - $315.45" at bounding box center [1230, 736] width 270 height 34
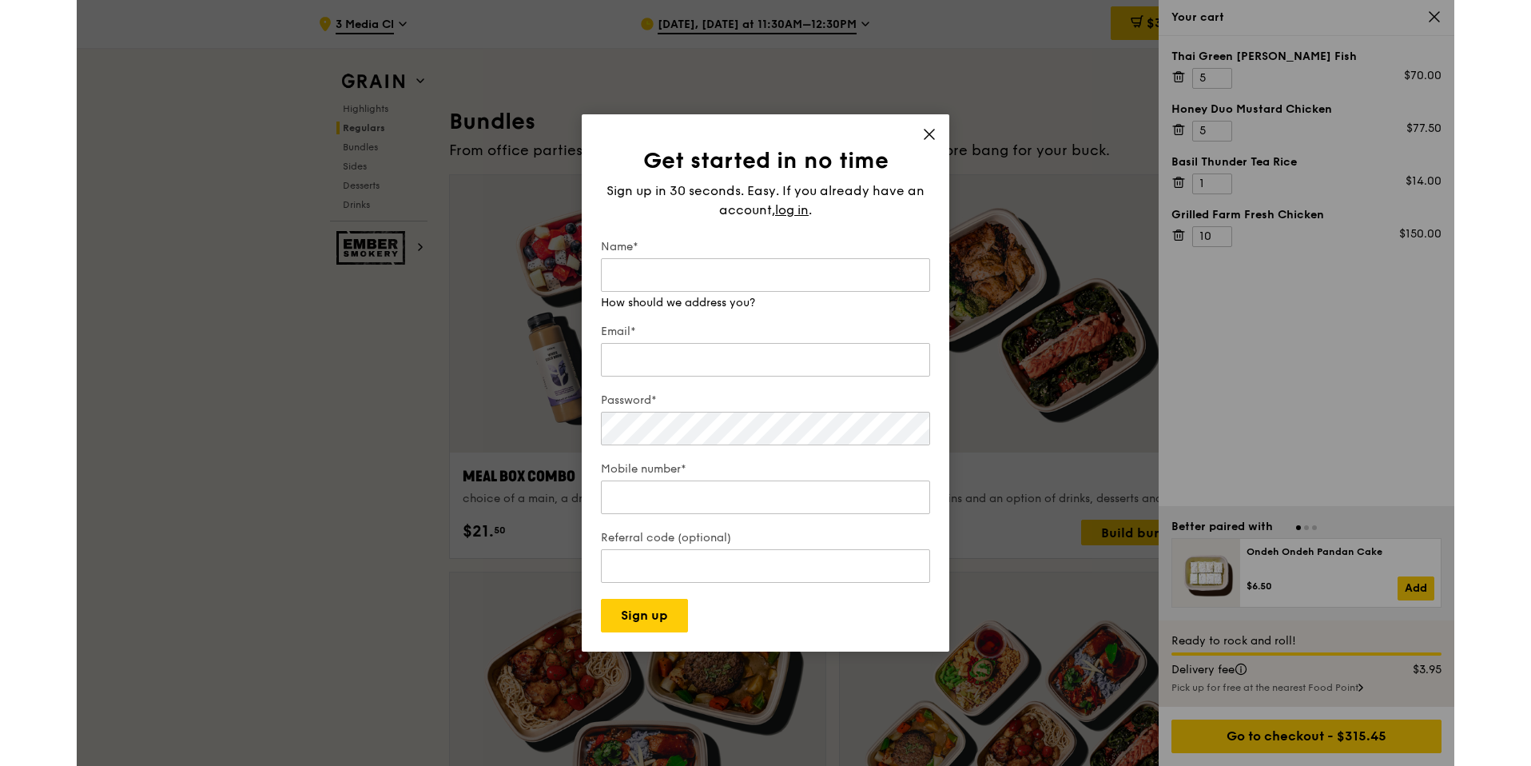
scroll to position [2305, 0]
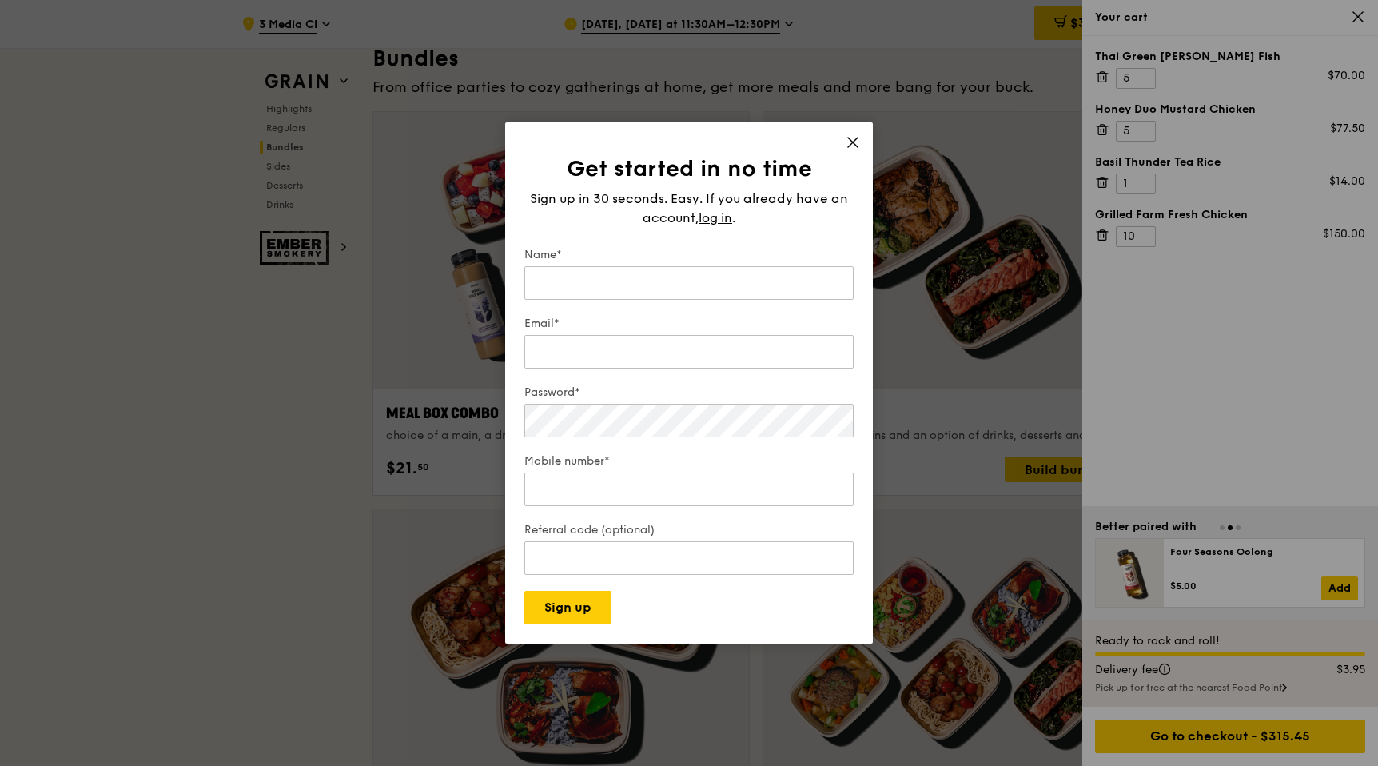
click at [851, 137] on icon at bounding box center [852, 142] width 14 height 14
